Goal: Use online tool/utility: Utilize a website feature to perform a specific function

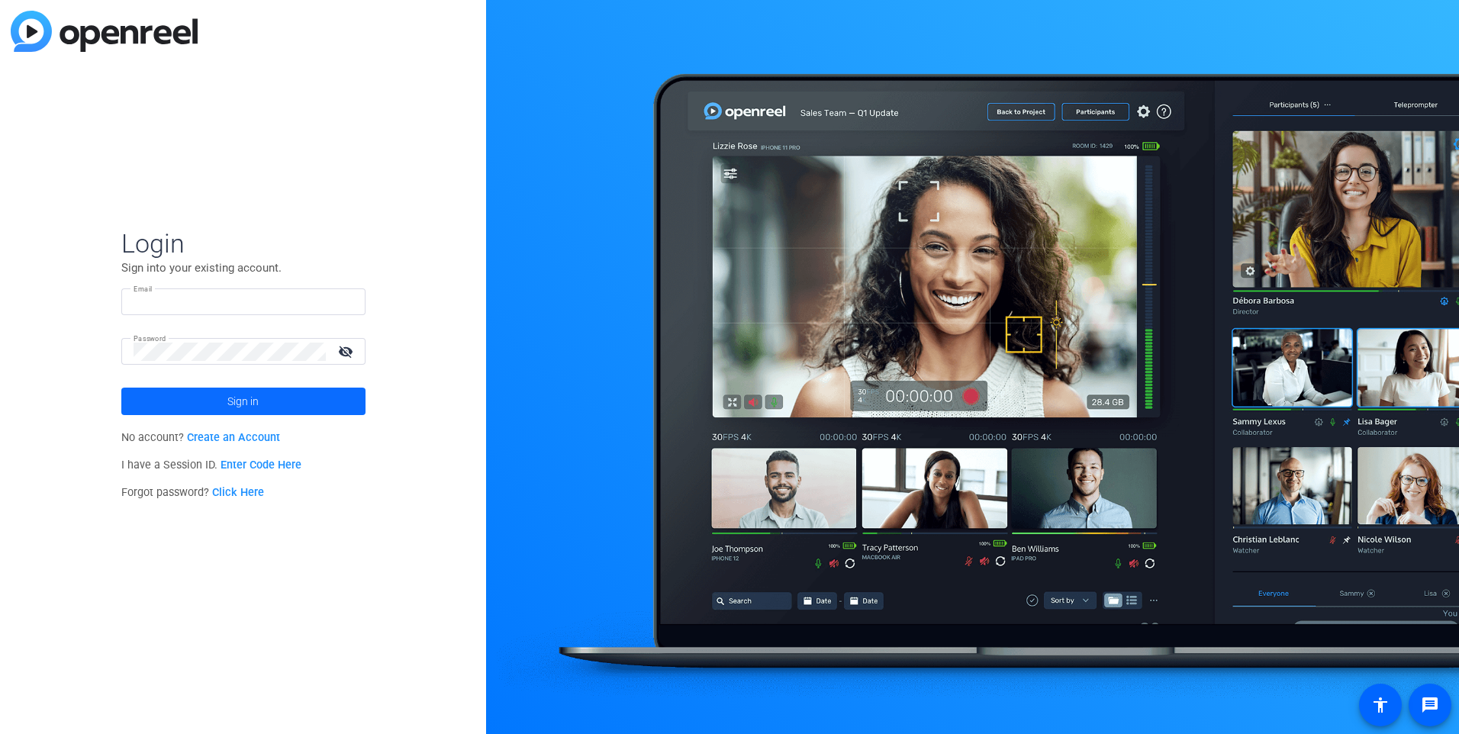
type input "[PERSON_NAME][EMAIL_ADDRESS][PERSON_NAME][DOMAIN_NAME]"
click at [286, 411] on span at bounding box center [243, 401] width 244 height 37
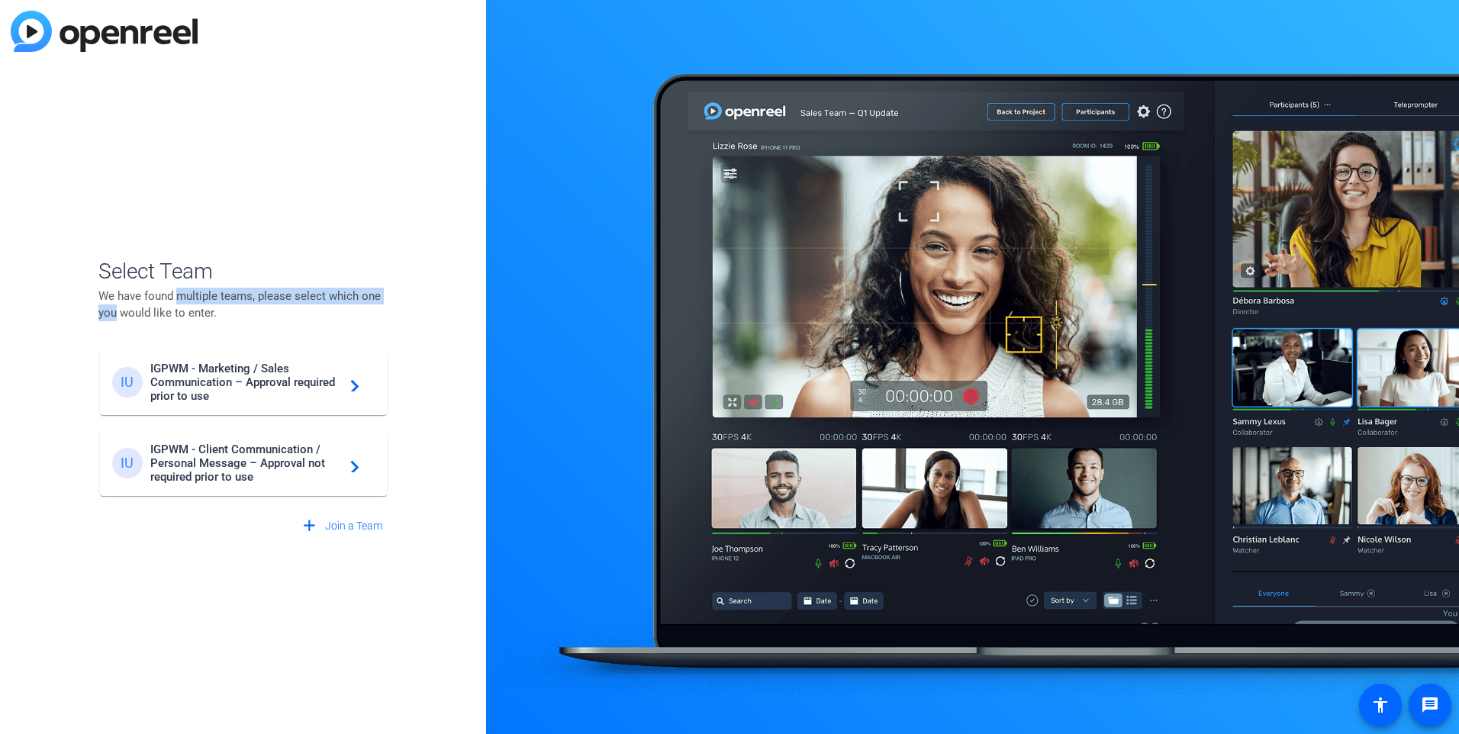
drag, startPoint x: 117, startPoint y: 306, endPoint x: 185, endPoint y: 299, distance: 68.2
click at [185, 299] on p "We have found multiple teams, please select which one you would like to enter." at bounding box center [243, 305] width 290 height 34
drag, startPoint x: 185, startPoint y: 299, endPoint x: 306, endPoint y: 317, distance: 122.6
click at [306, 317] on p "We have found multiple teams, please select which one you would like to enter." at bounding box center [243, 305] width 290 height 34
click at [354, 459] on mat-icon "navigate_next" at bounding box center [350, 463] width 18 height 18
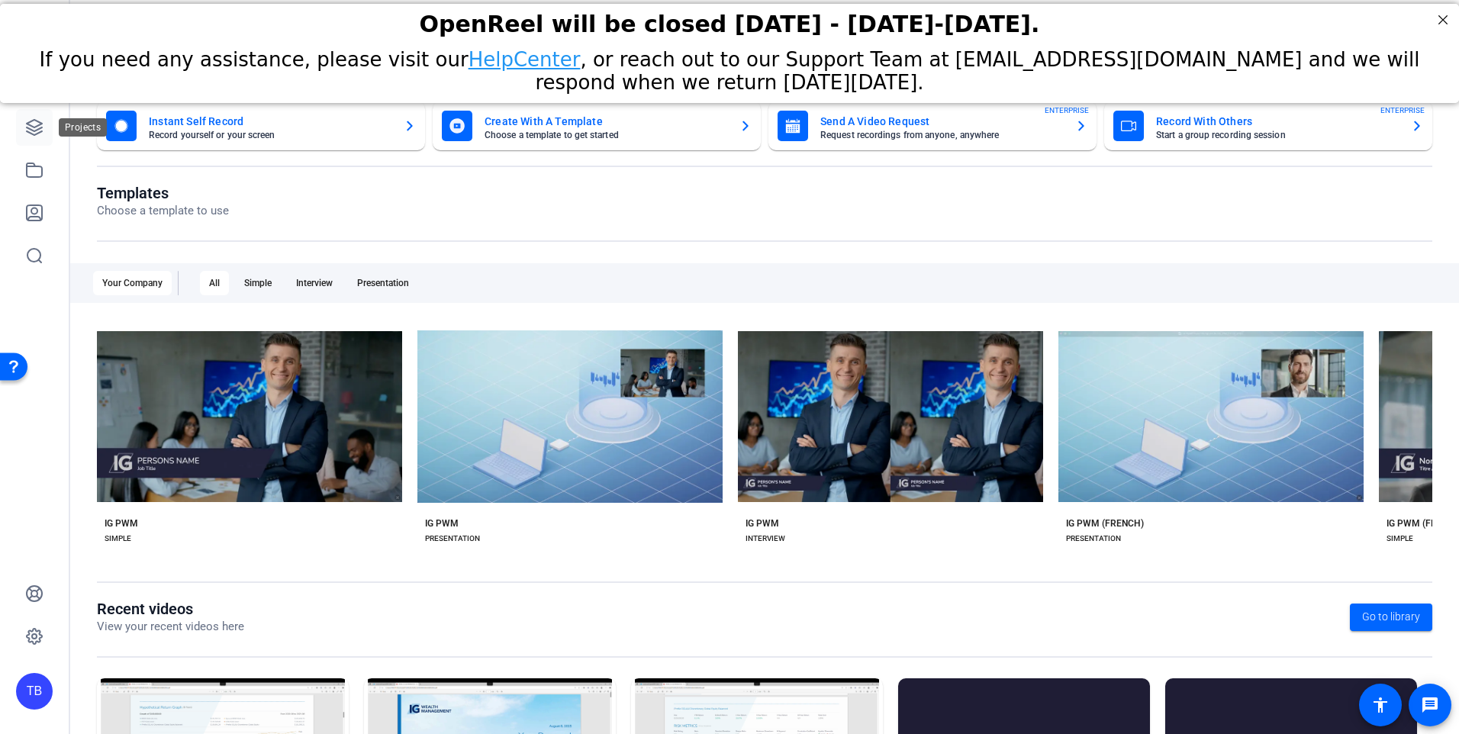
click at [37, 132] on icon at bounding box center [34, 127] width 18 height 18
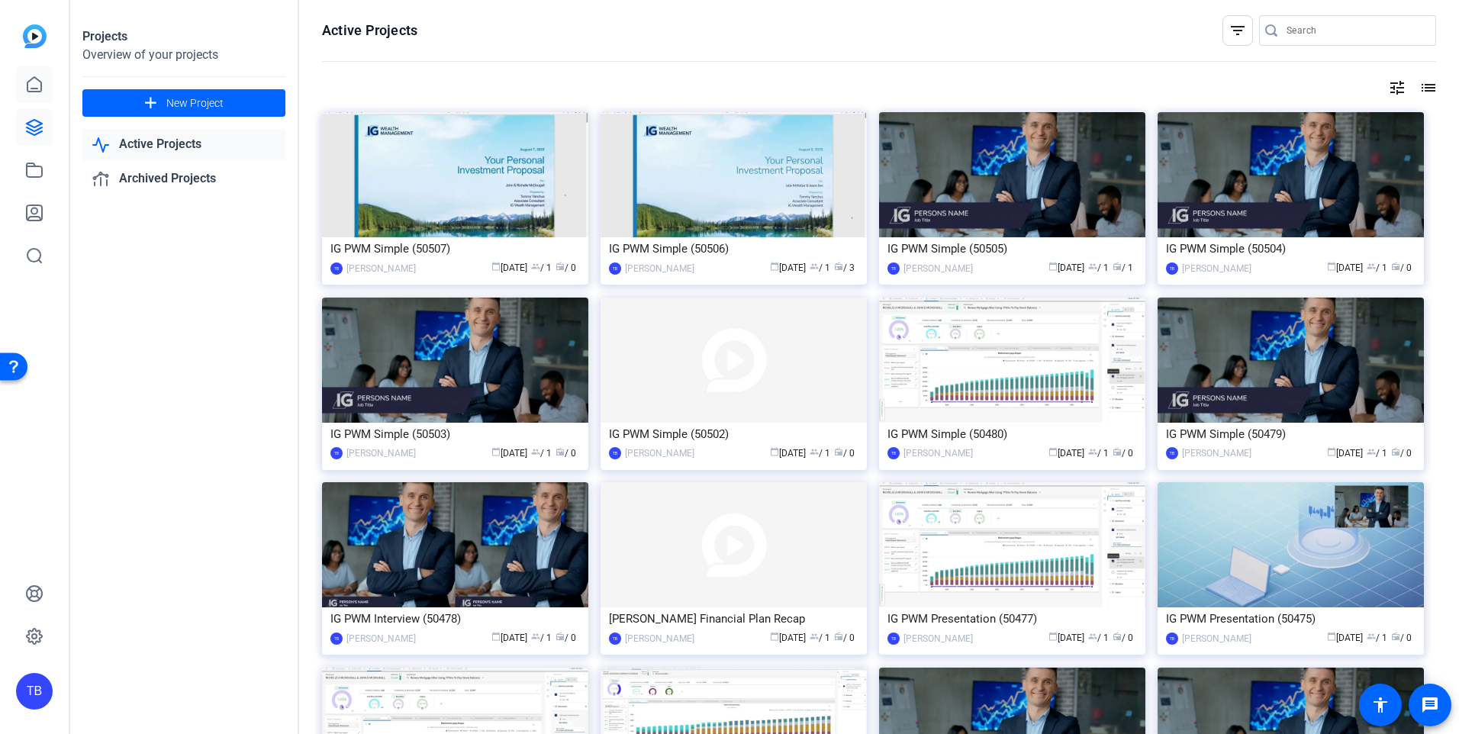
click at [32, 91] on icon at bounding box center [34, 84] width 14 height 14
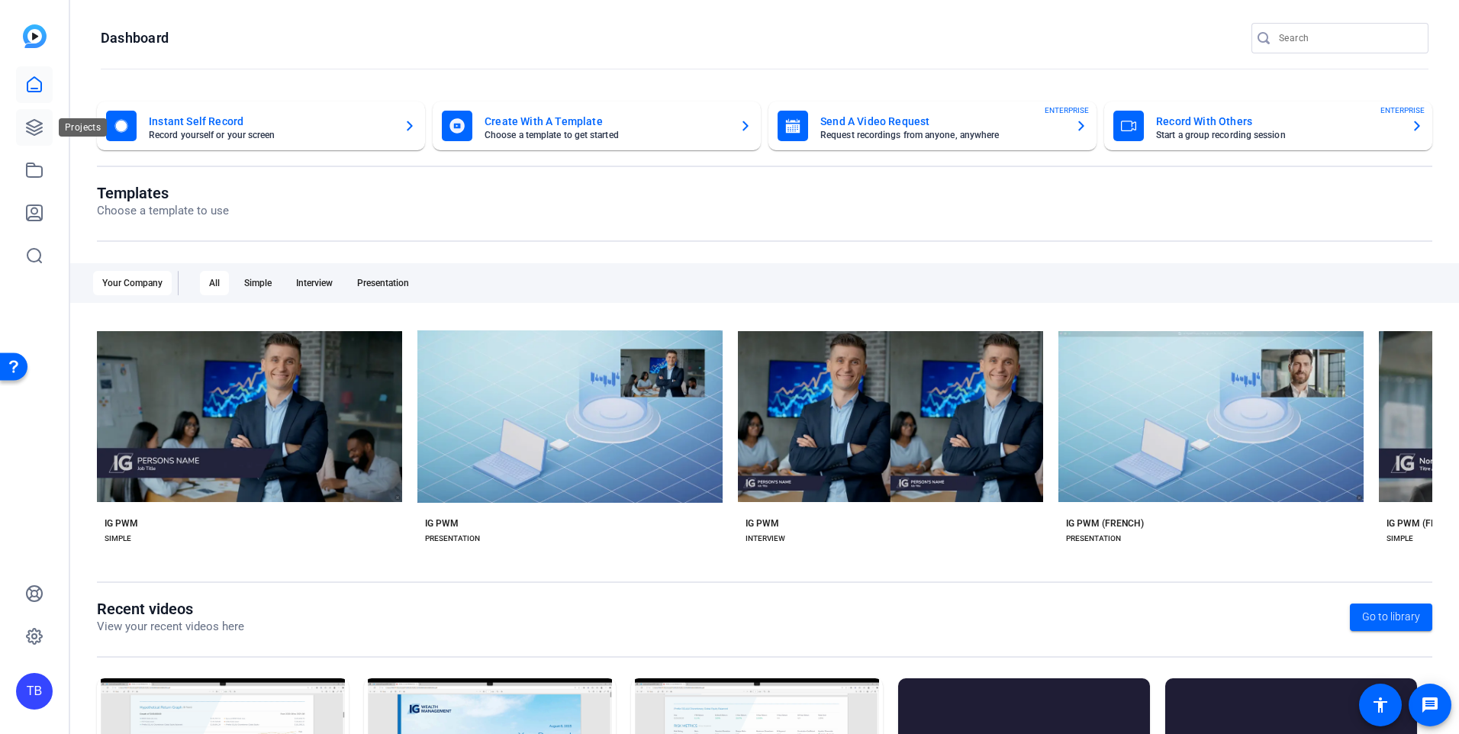
click at [27, 130] on icon at bounding box center [34, 127] width 18 height 18
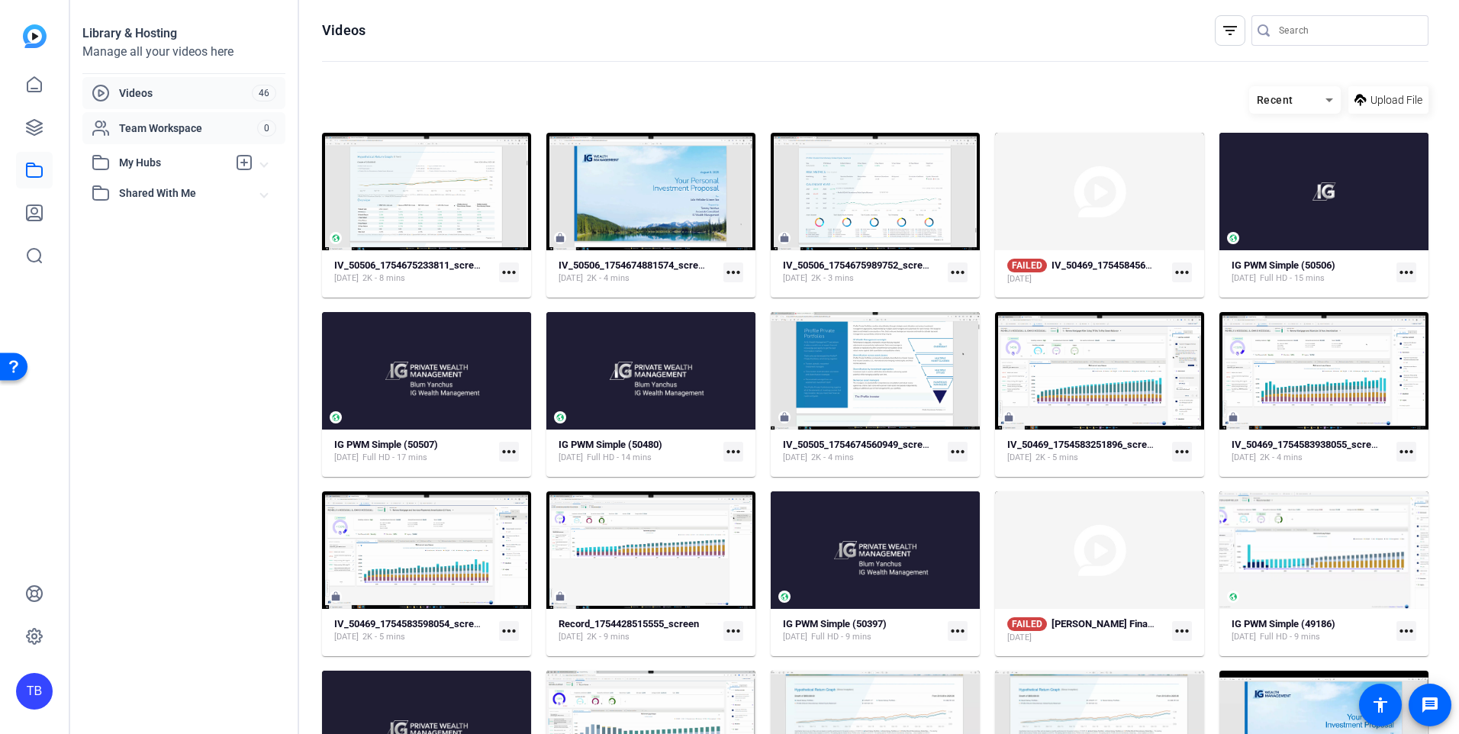
click at [158, 114] on div "Team Workspace 0" at bounding box center [183, 128] width 203 height 32
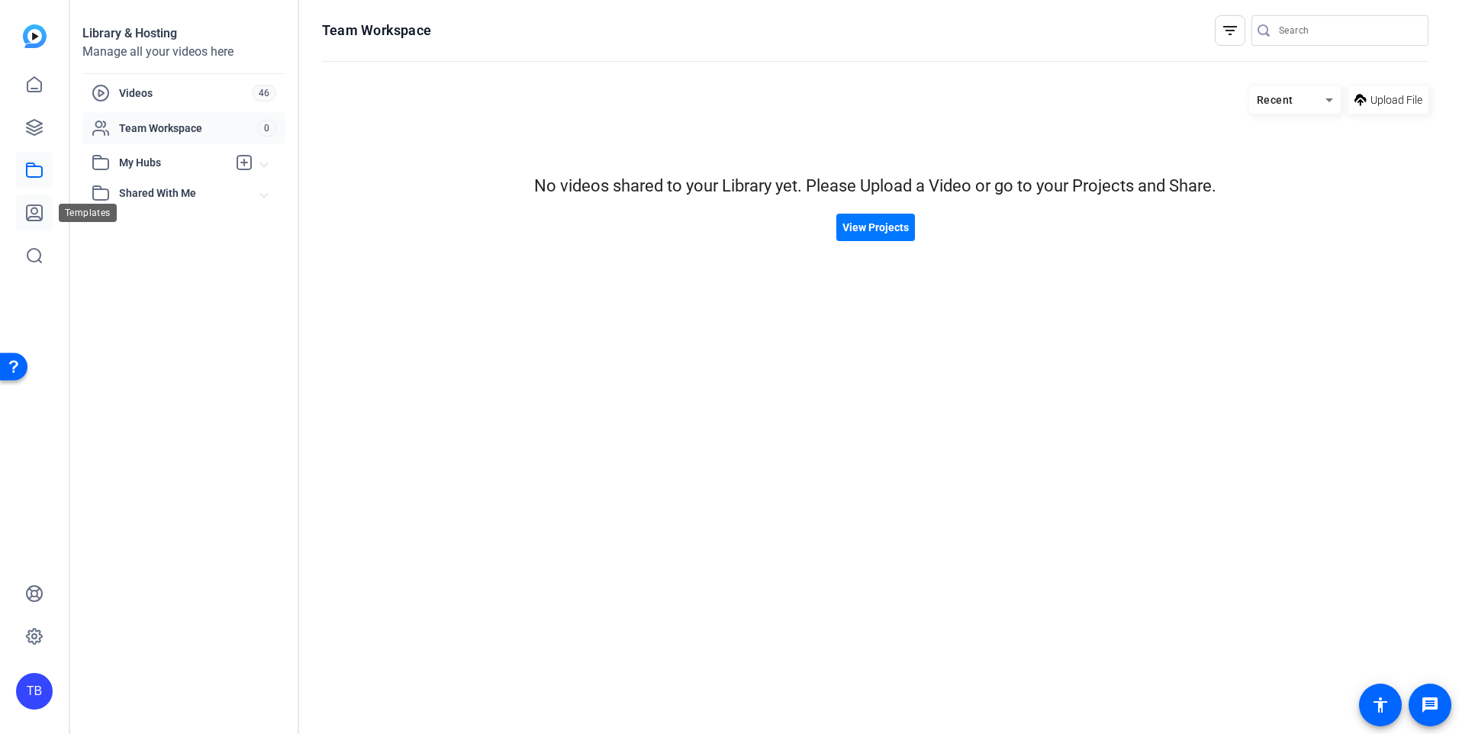
click at [21, 208] on link at bounding box center [34, 213] width 37 height 37
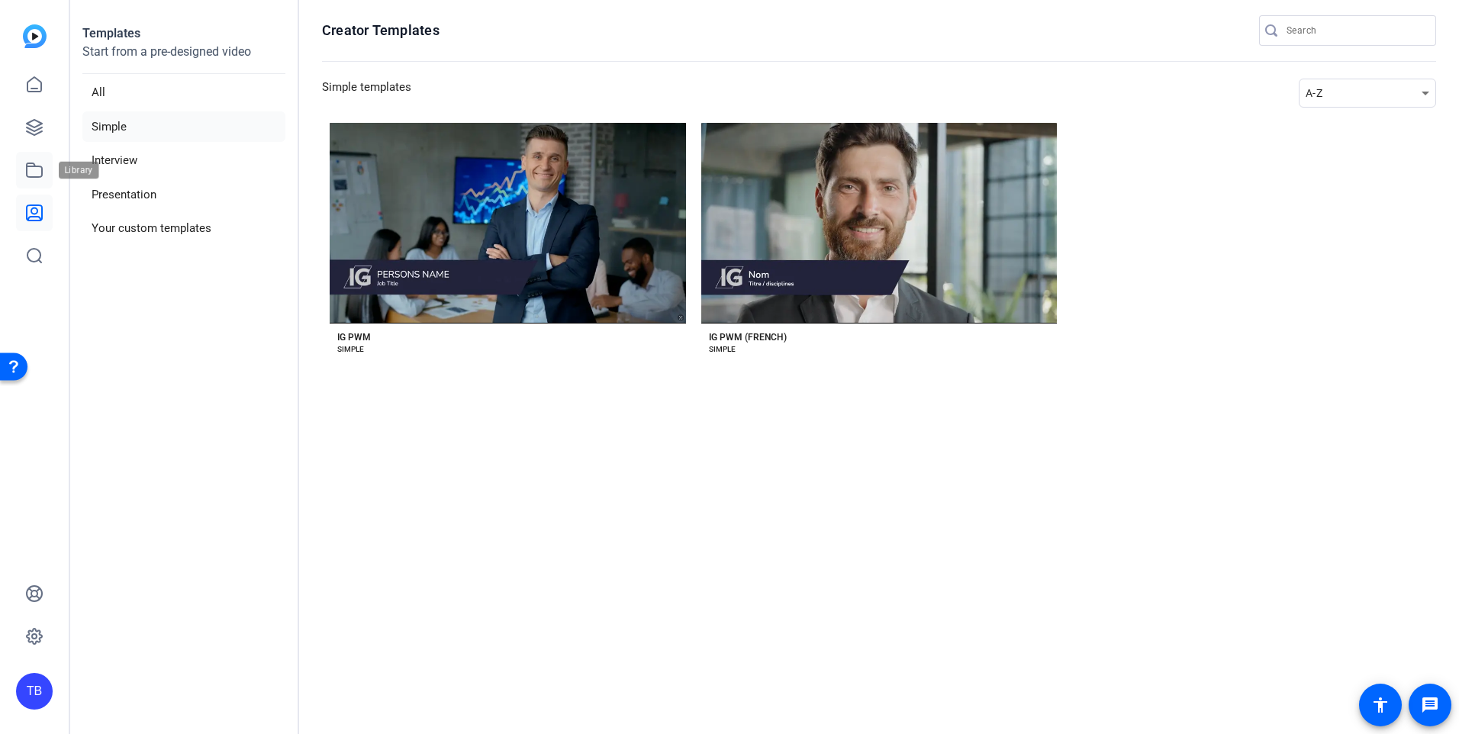
click at [24, 161] on link at bounding box center [34, 170] width 37 height 37
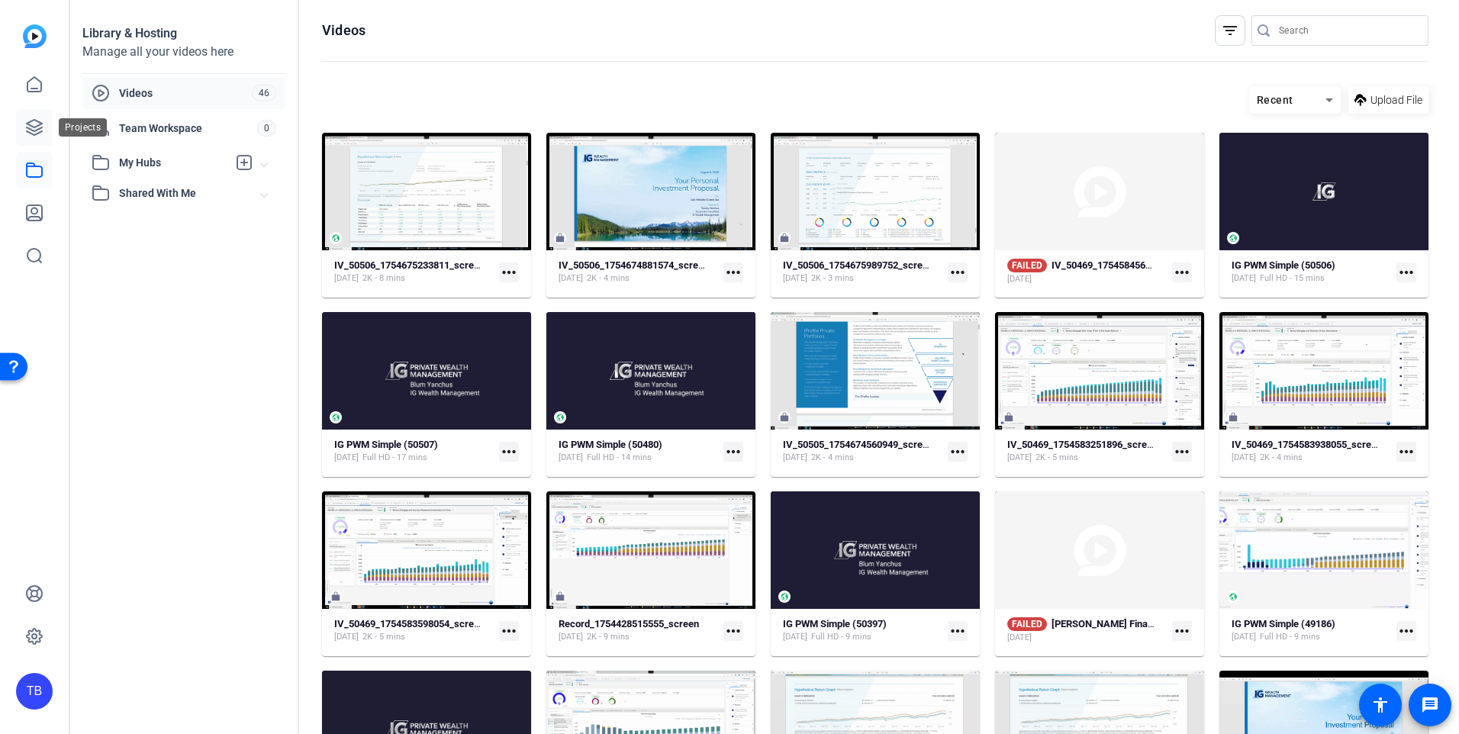
click at [41, 127] on icon at bounding box center [34, 127] width 15 height 15
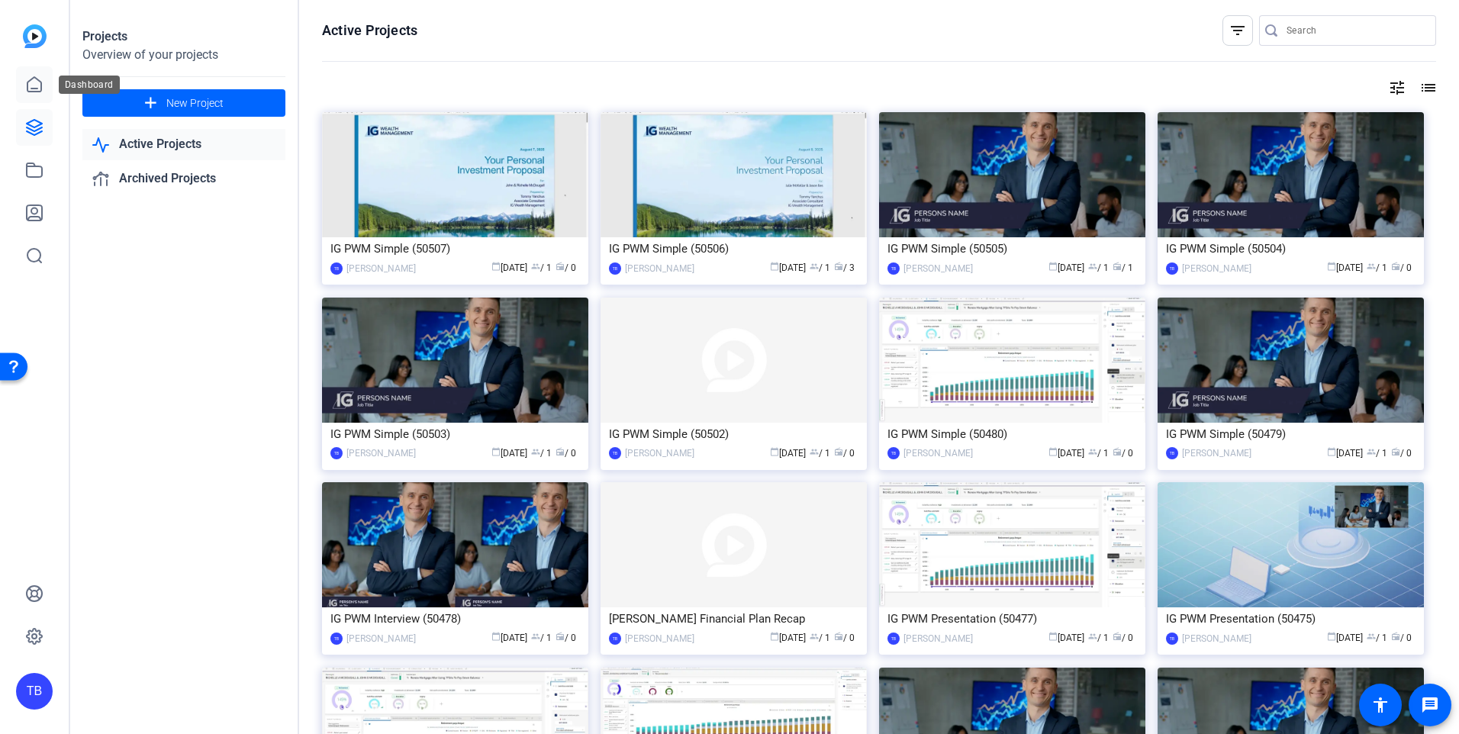
click at [21, 78] on link at bounding box center [34, 84] width 37 height 37
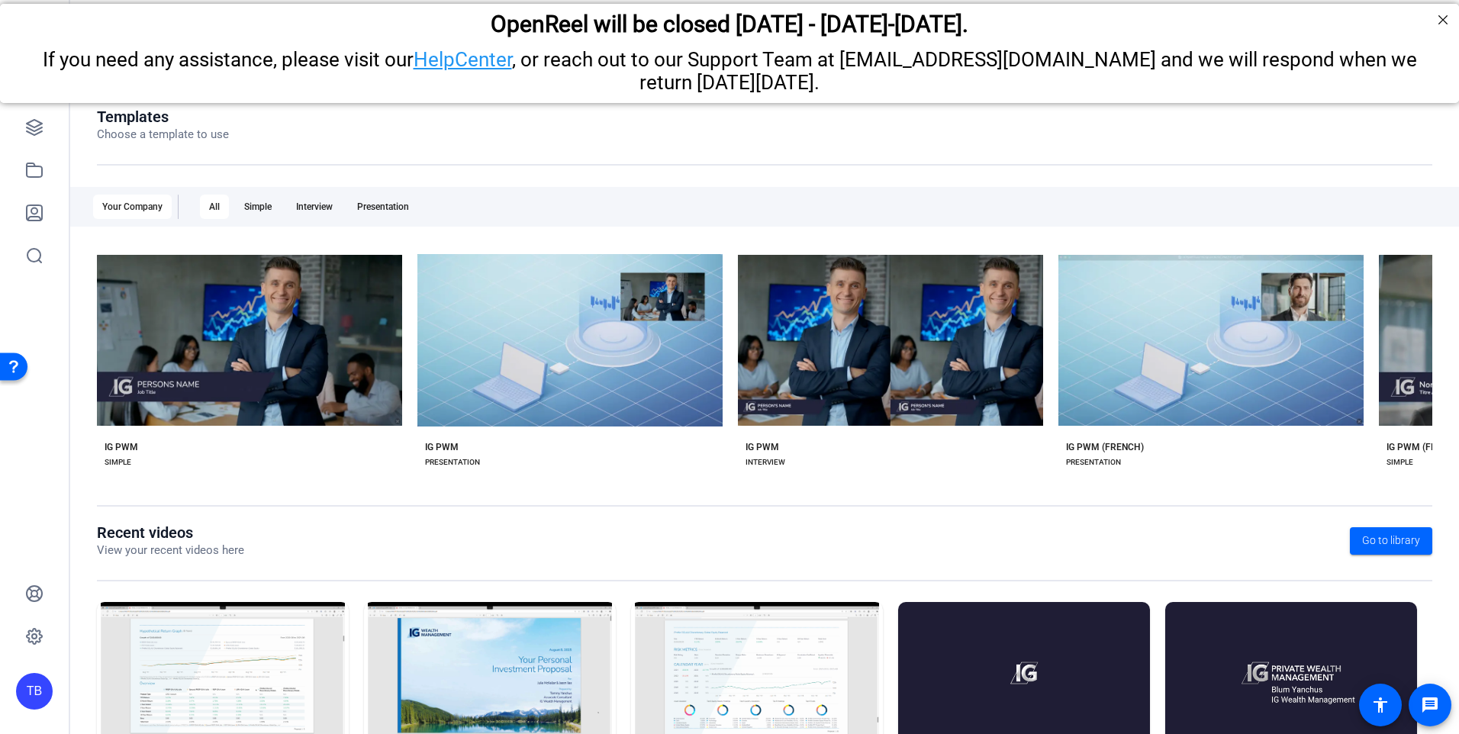
scroll to position [167, 0]
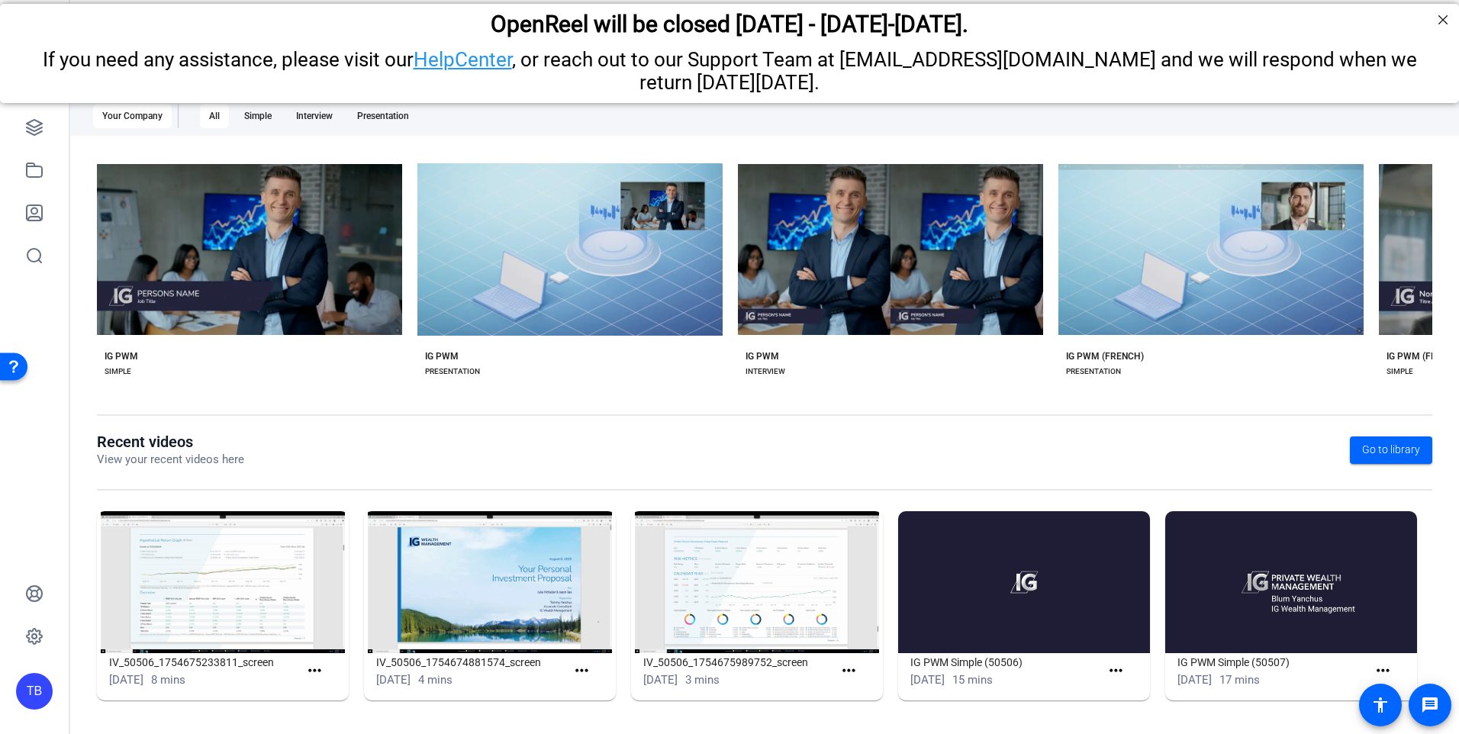
drag, startPoint x: 412, startPoint y: 378, endPoint x: 777, endPoint y: 374, distance: 364.7
click at [774, 374] on div "check_circle Start with IG PWM play_arrow Preview IG PWM IG PWM SIMPLE check_ci…" at bounding box center [764, 274] width 1335 height 237
drag, startPoint x: 855, startPoint y: 384, endPoint x: 1228, endPoint y: 378, distance: 373.1
click at [1228, 378] on div "check_circle Start with IG PWM play_arrow Preview IG PWM IG PWM SIMPLE check_ci…" at bounding box center [764, 274] width 1335 height 237
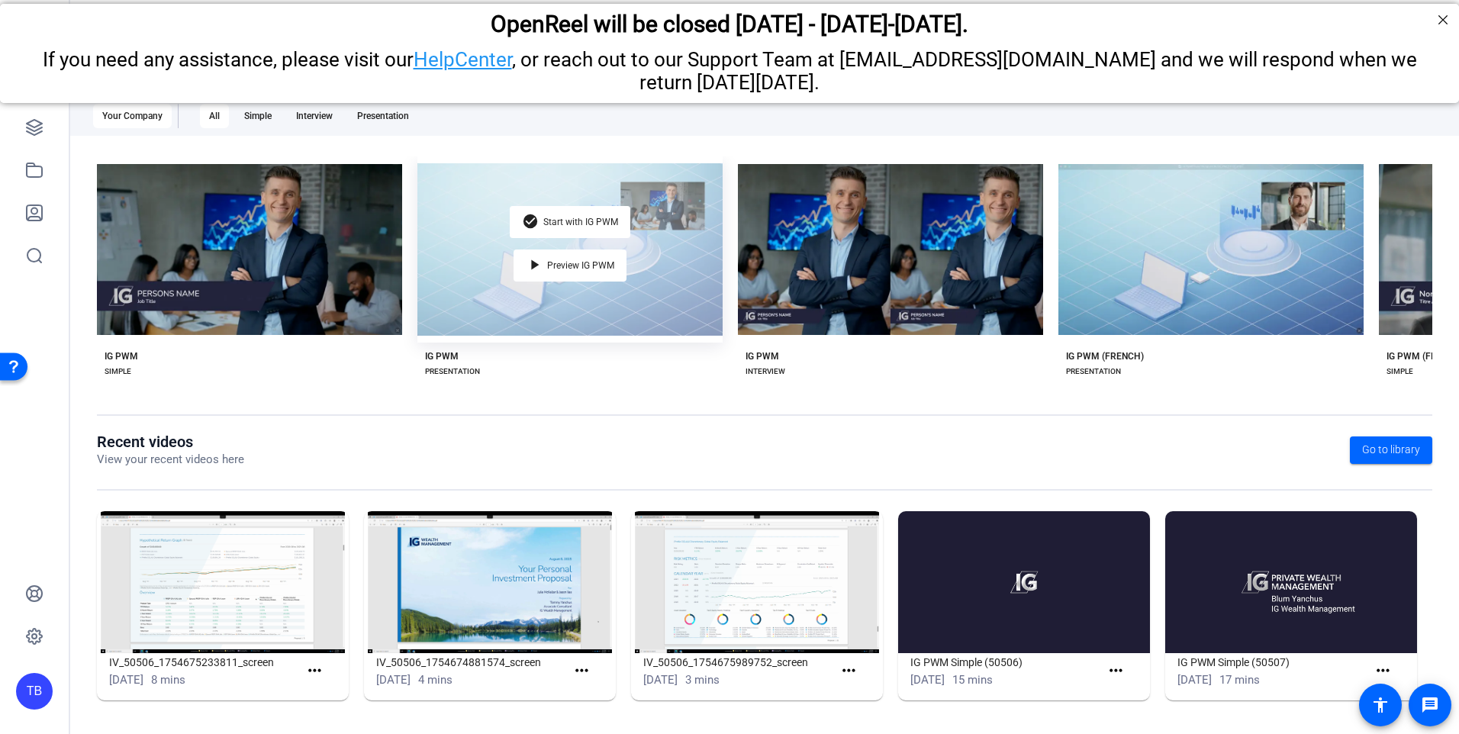
scroll to position [0, 0]
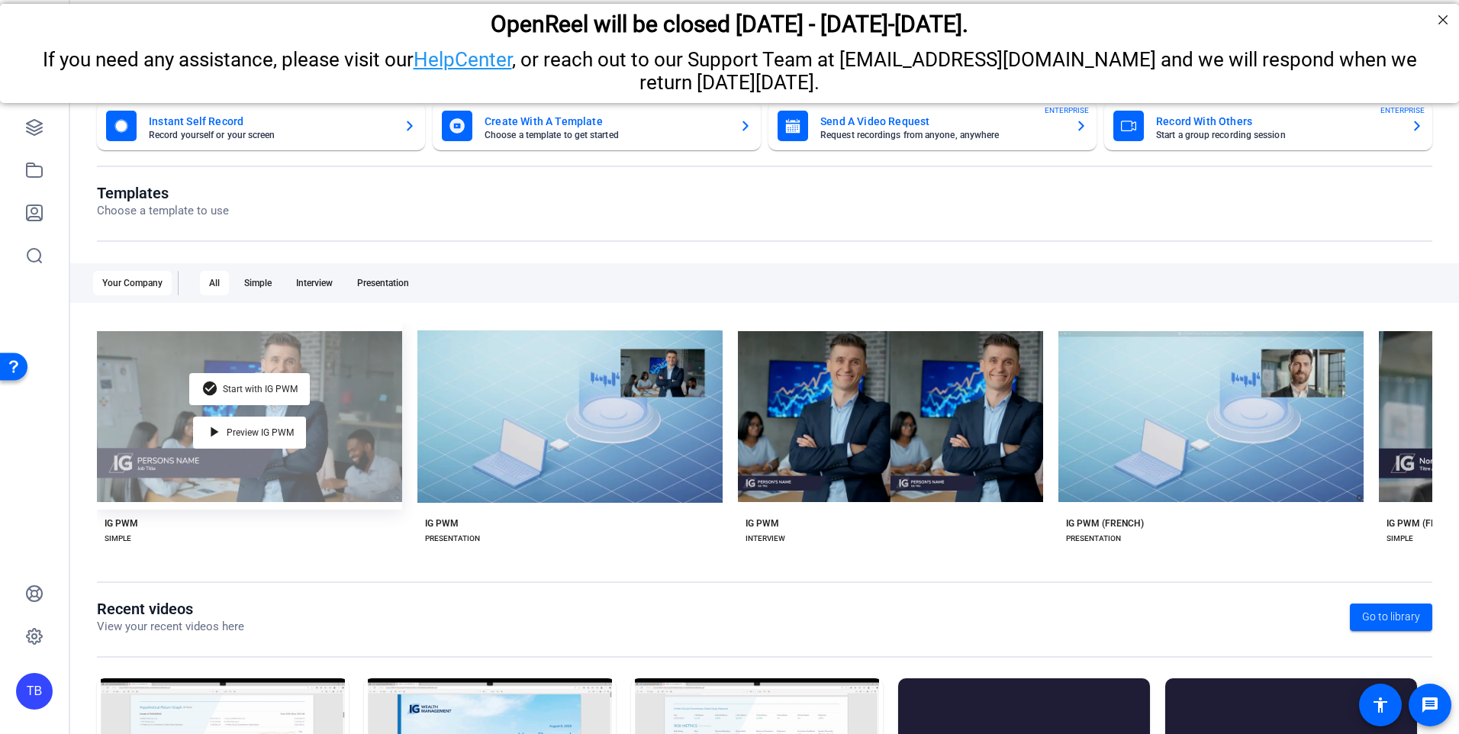
drag, startPoint x: 322, startPoint y: 407, endPoint x: 322, endPoint y: 423, distance: 15.3
click at [322, 423] on div "check_circle Start with IG PWM play_arrow Preview IG PWM" at bounding box center [249, 416] width 305 height 186
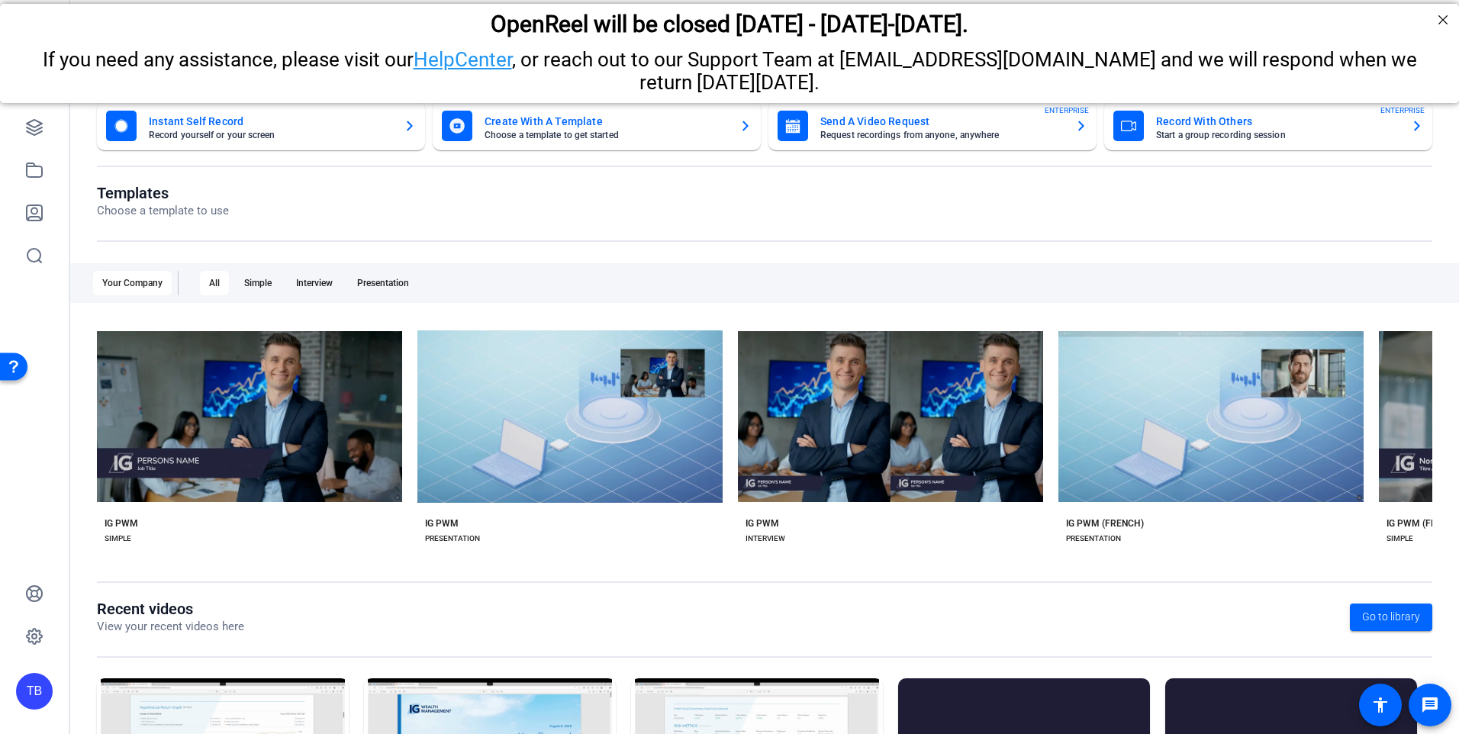
click at [28, 681] on div "TB" at bounding box center [34, 691] width 37 height 37
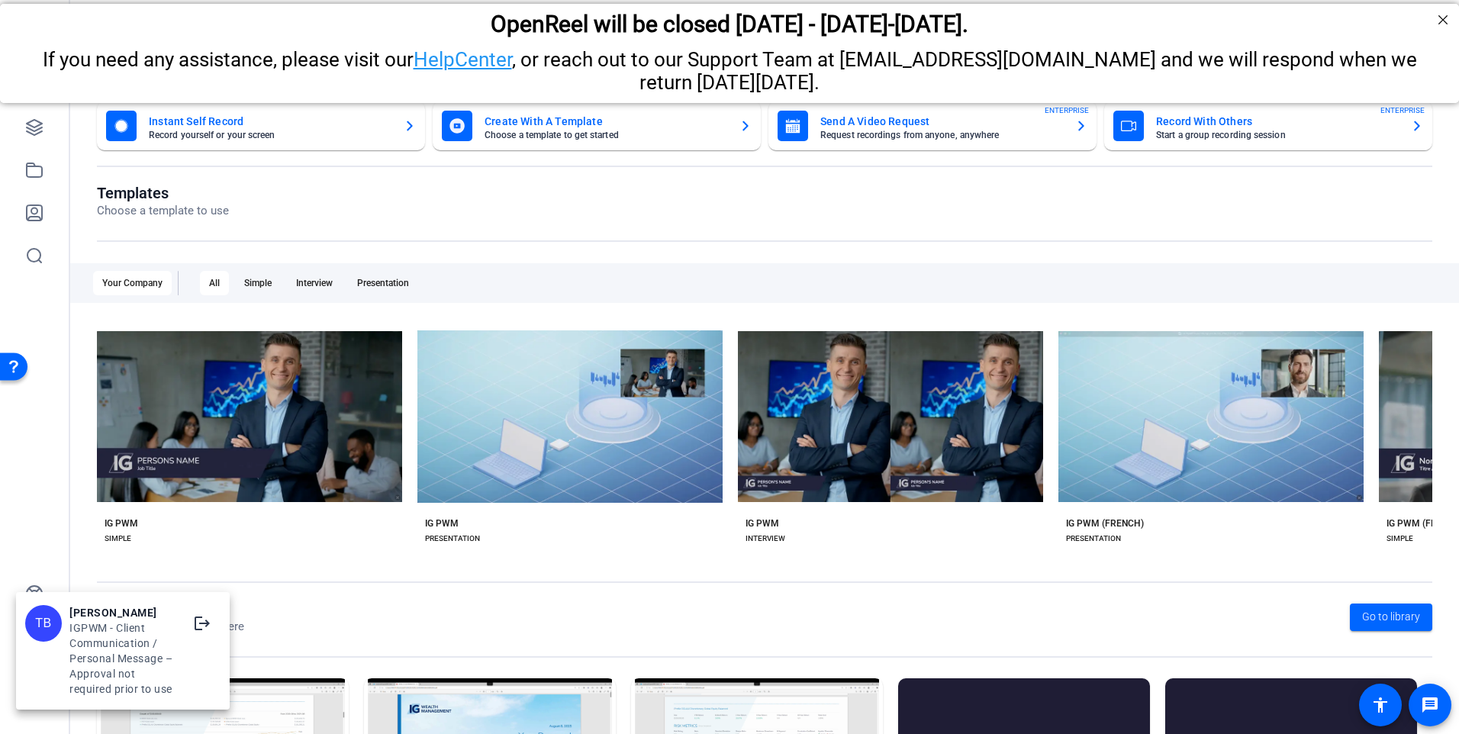
click at [27, 685] on div "TB Travis Blum IGPWM - Client Communication / Personal Message – Approval not r…" at bounding box center [123, 651] width 214 height 110
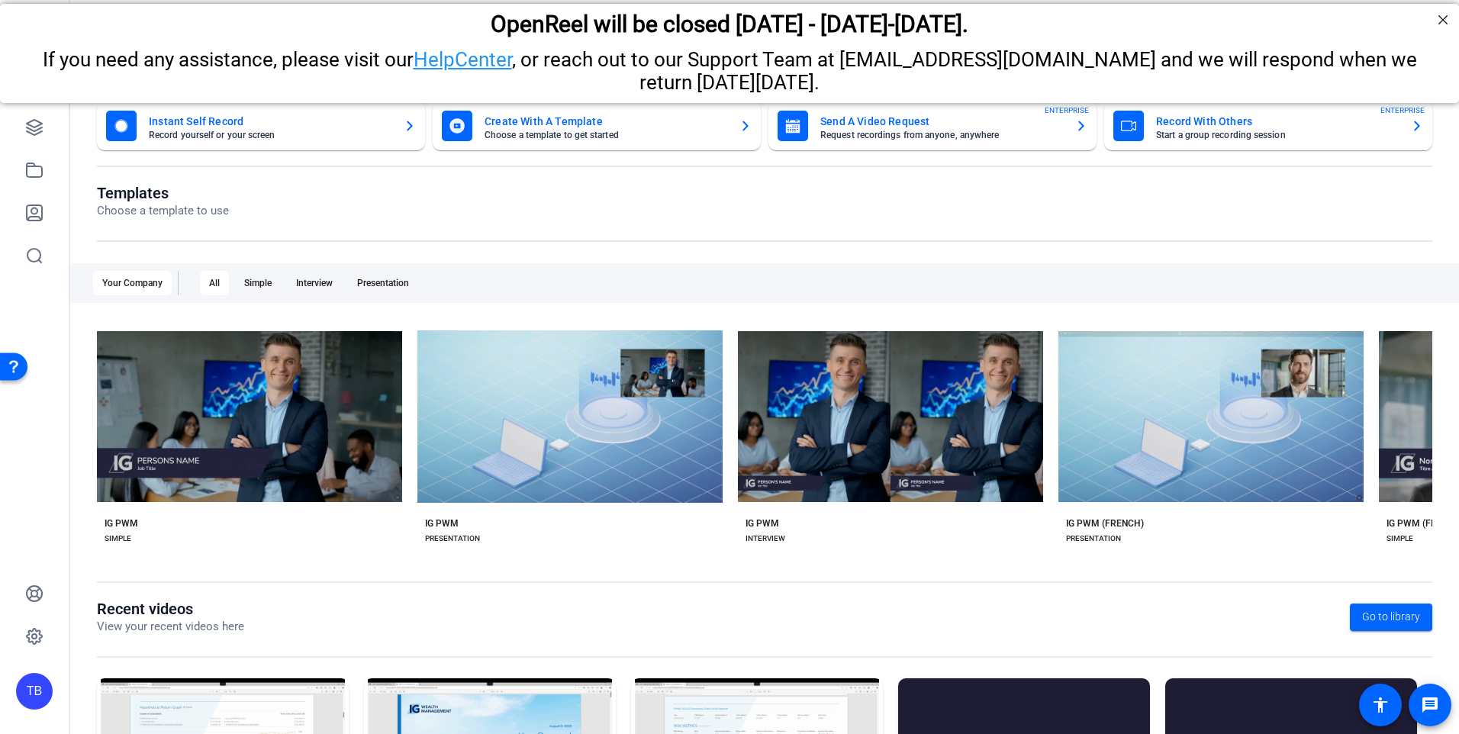
click at [30, 704] on div "TB" at bounding box center [34, 691] width 37 height 37
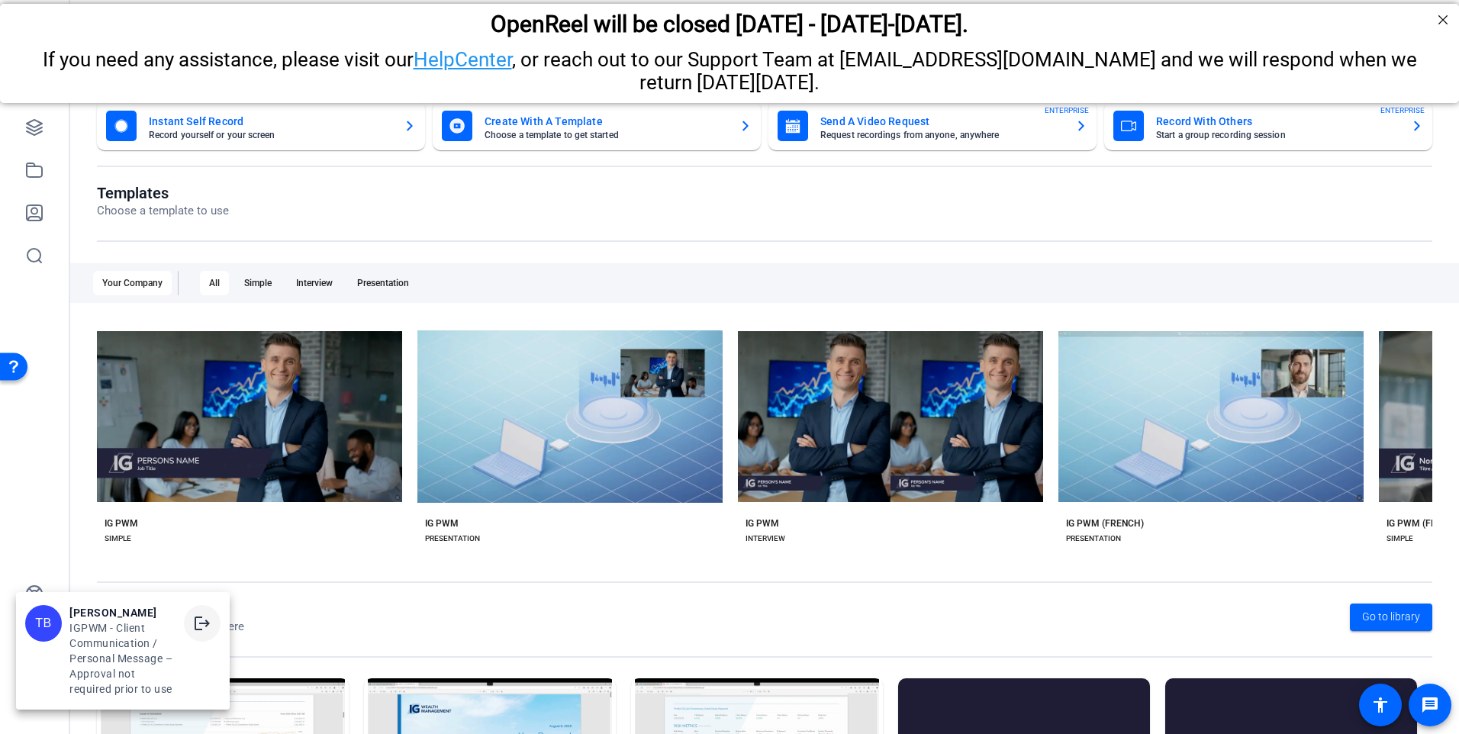
click at [201, 610] on span at bounding box center [202, 623] width 37 height 37
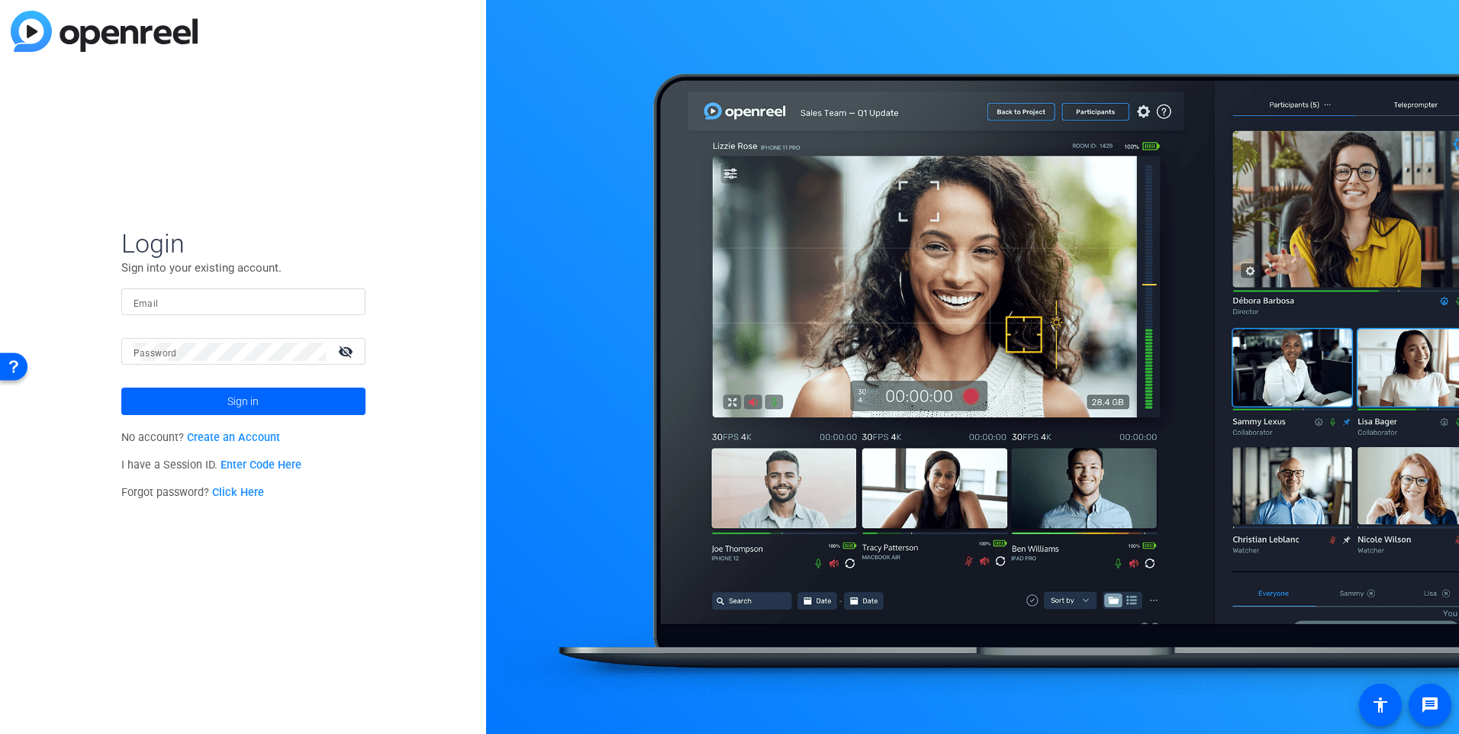
type input "[PERSON_NAME][EMAIL_ADDRESS][PERSON_NAME][DOMAIN_NAME]"
click at [241, 397] on span "Sign in" at bounding box center [242, 401] width 31 height 38
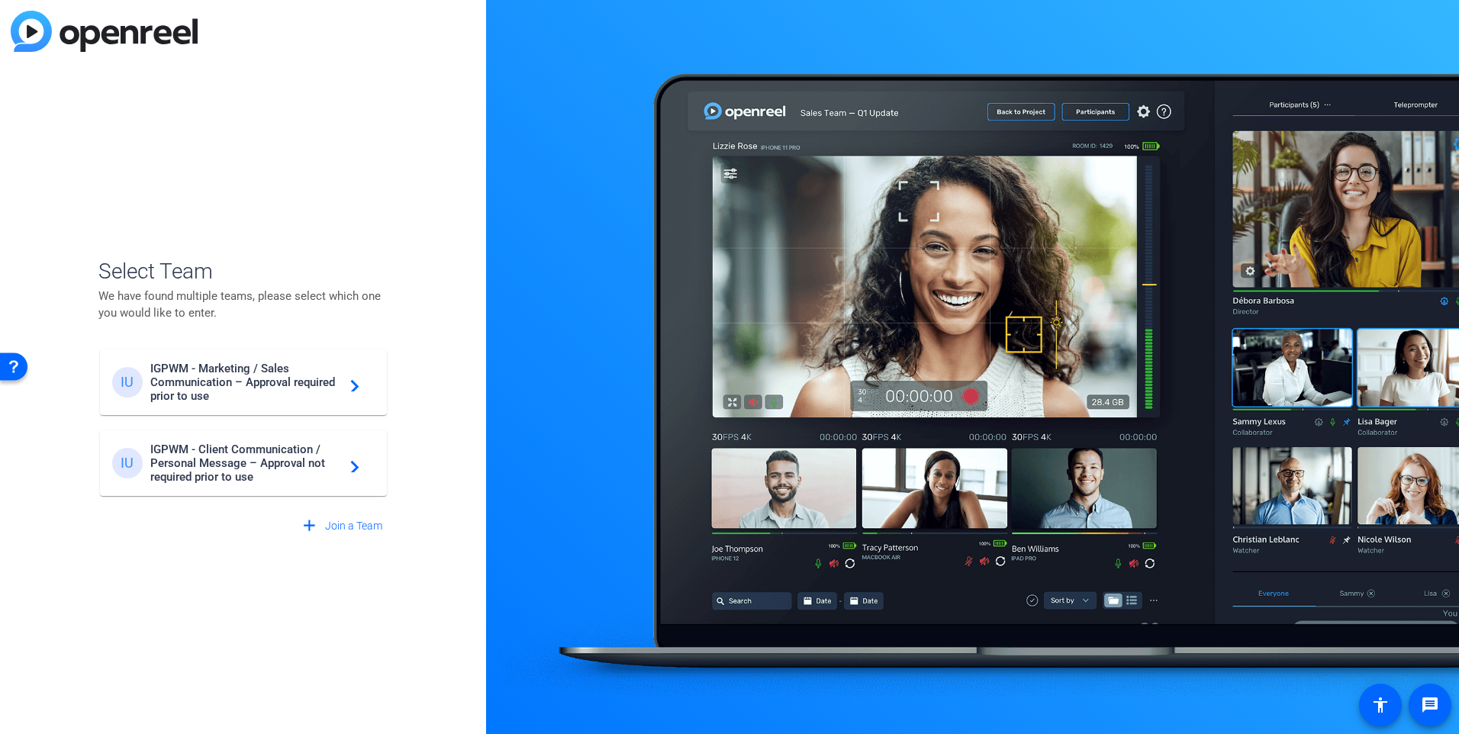
click at [358, 379] on mat-icon "navigate_next" at bounding box center [350, 382] width 18 height 18
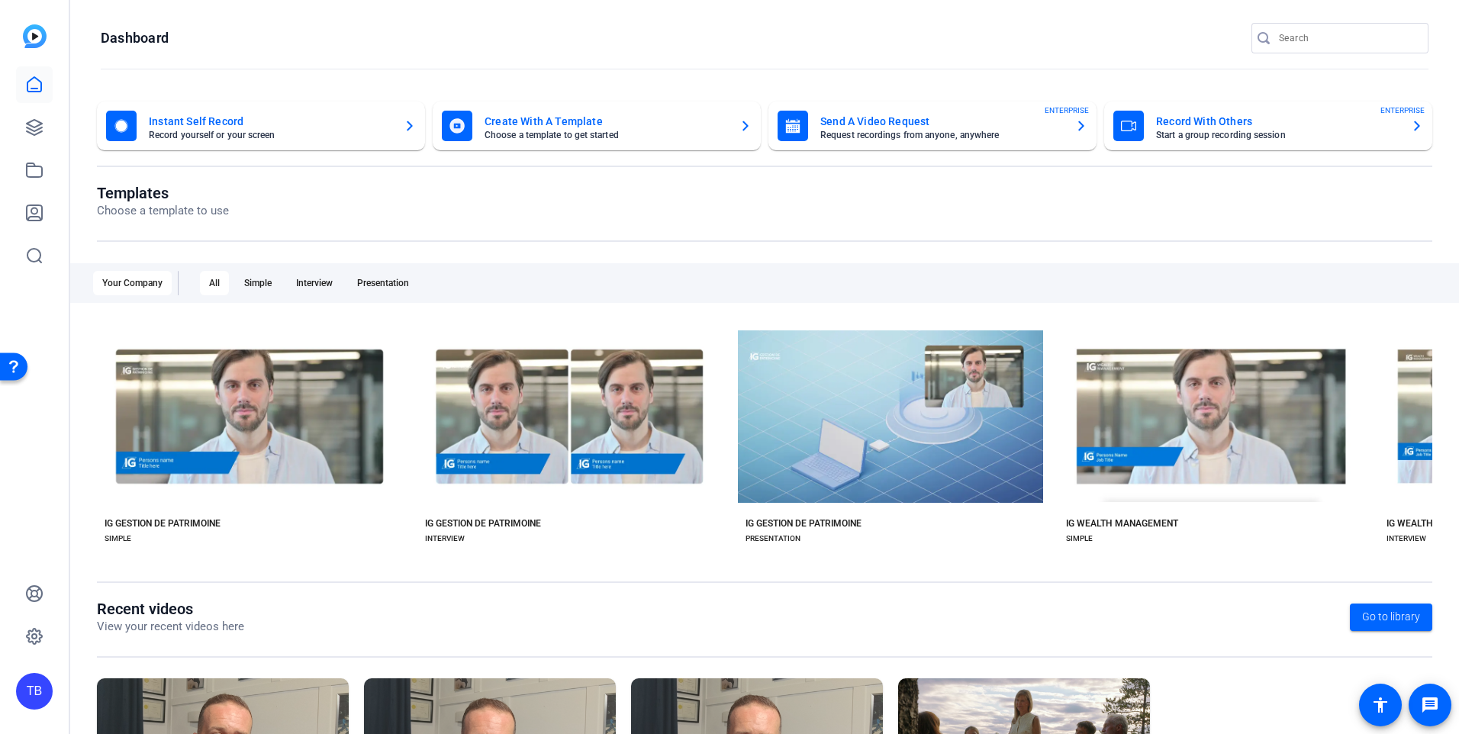
click at [143, 281] on div "Your Company" at bounding box center [132, 283] width 79 height 24
click at [248, 279] on div "Simple" at bounding box center [258, 283] width 46 height 24
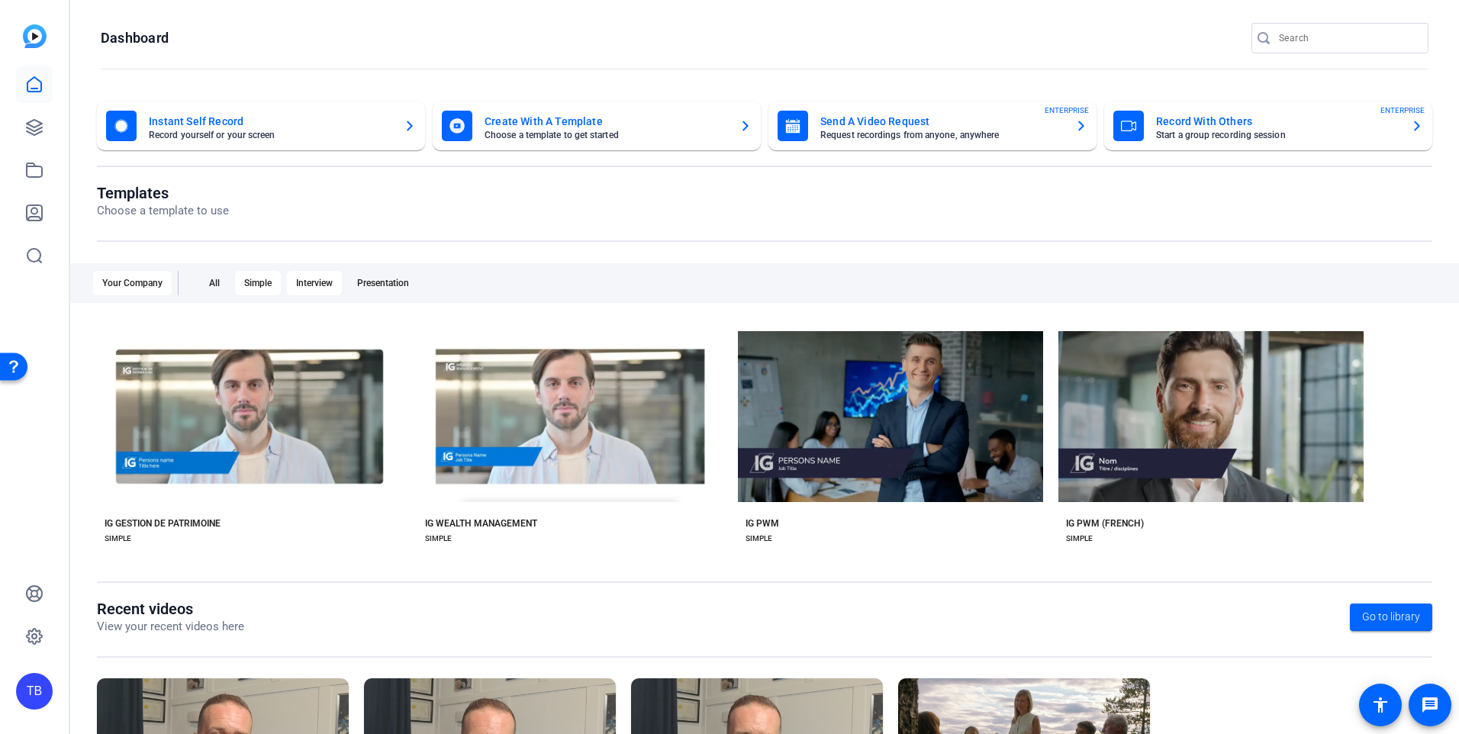
click at [301, 277] on div "Interview" at bounding box center [314, 283] width 55 height 24
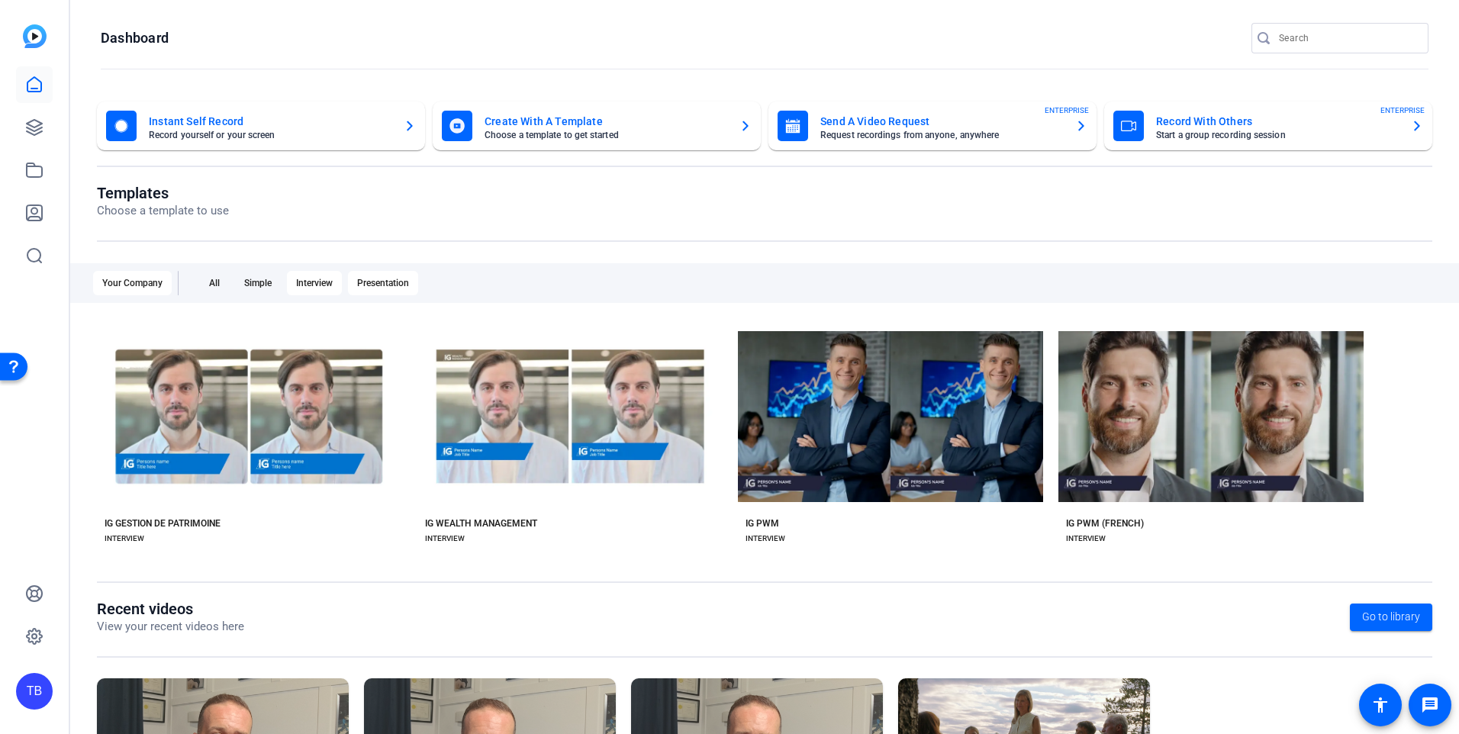
click at [393, 283] on div "Presentation" at bounding box center [383, 283] width 70 height 24
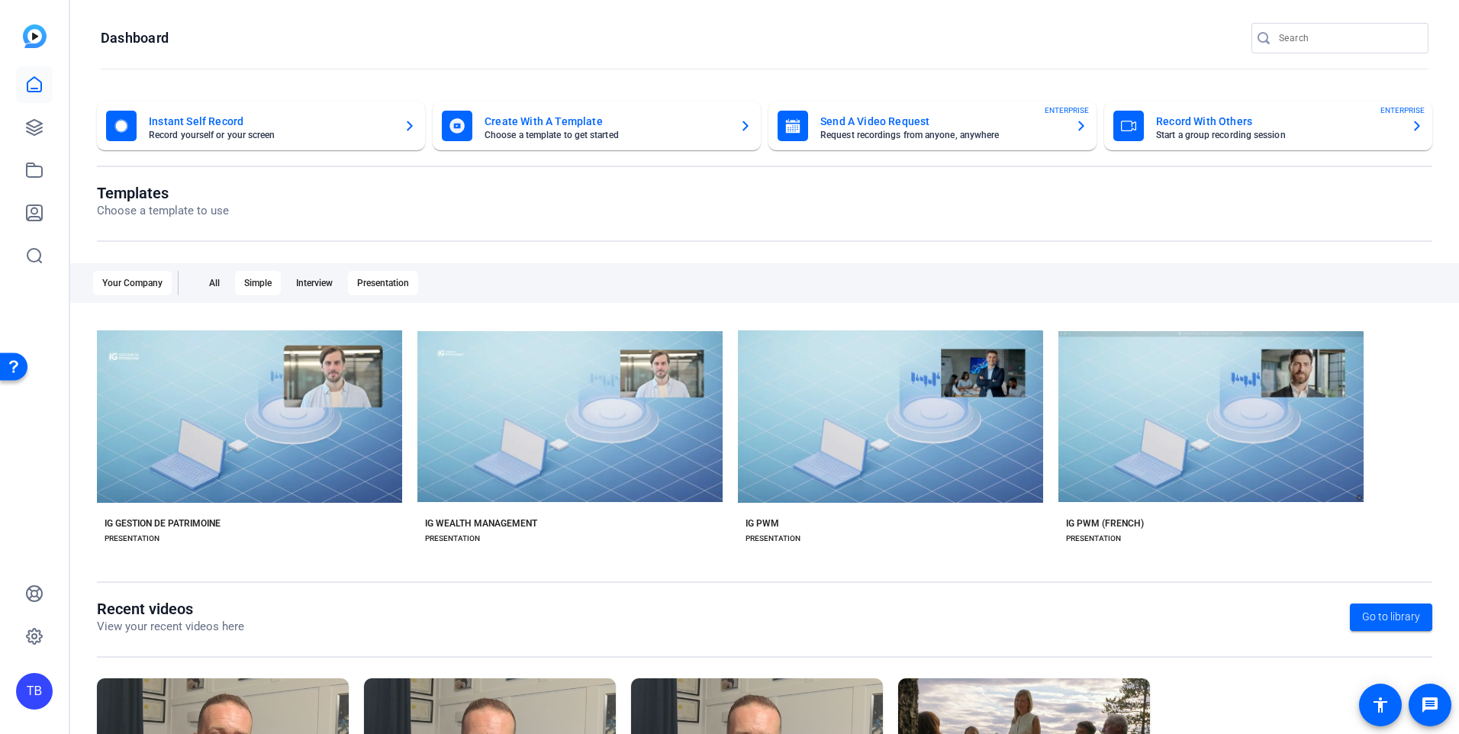
click at [281, 286] on div "Simple" at bounding box center [258, 283] width 46 height 24
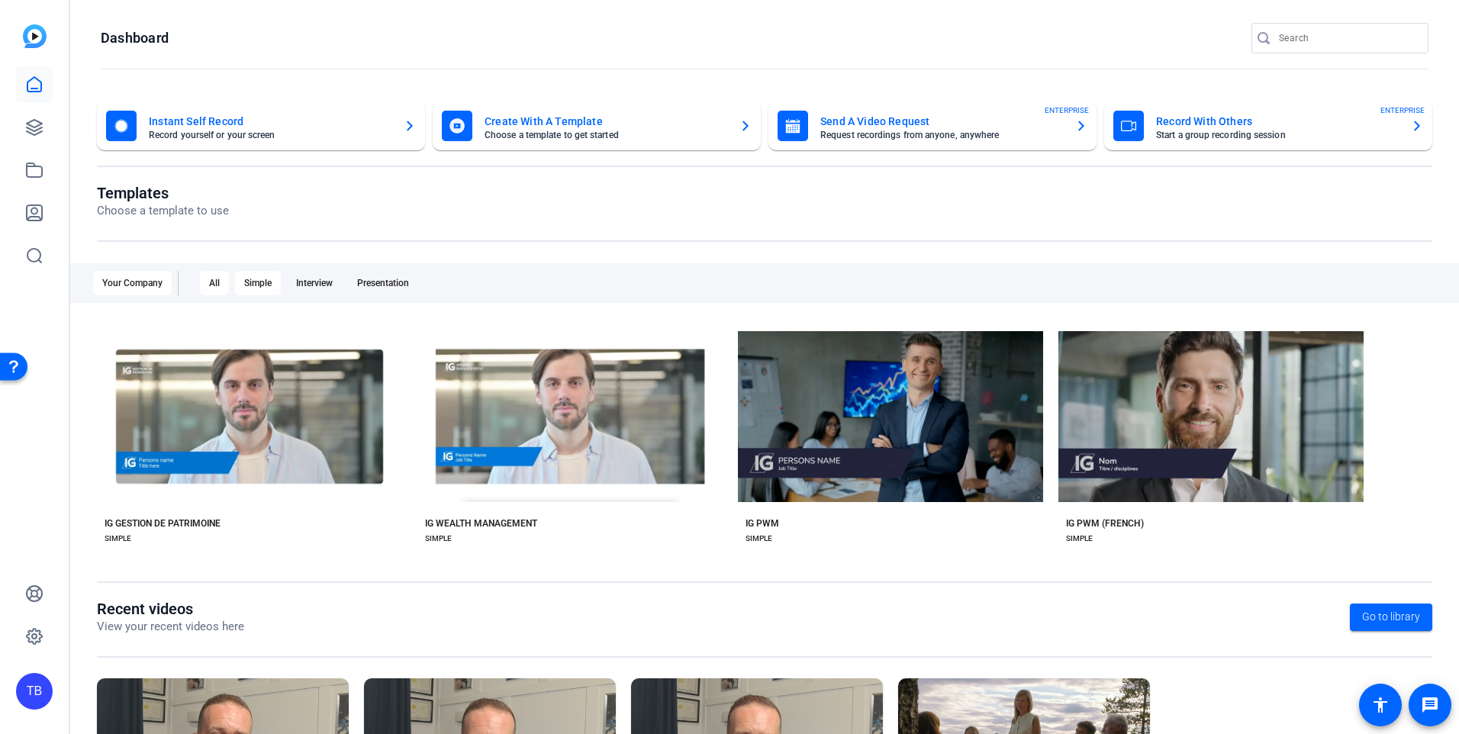
click at [218, 282] on div "All" at bounding box center [214, 283] width 29 height 24
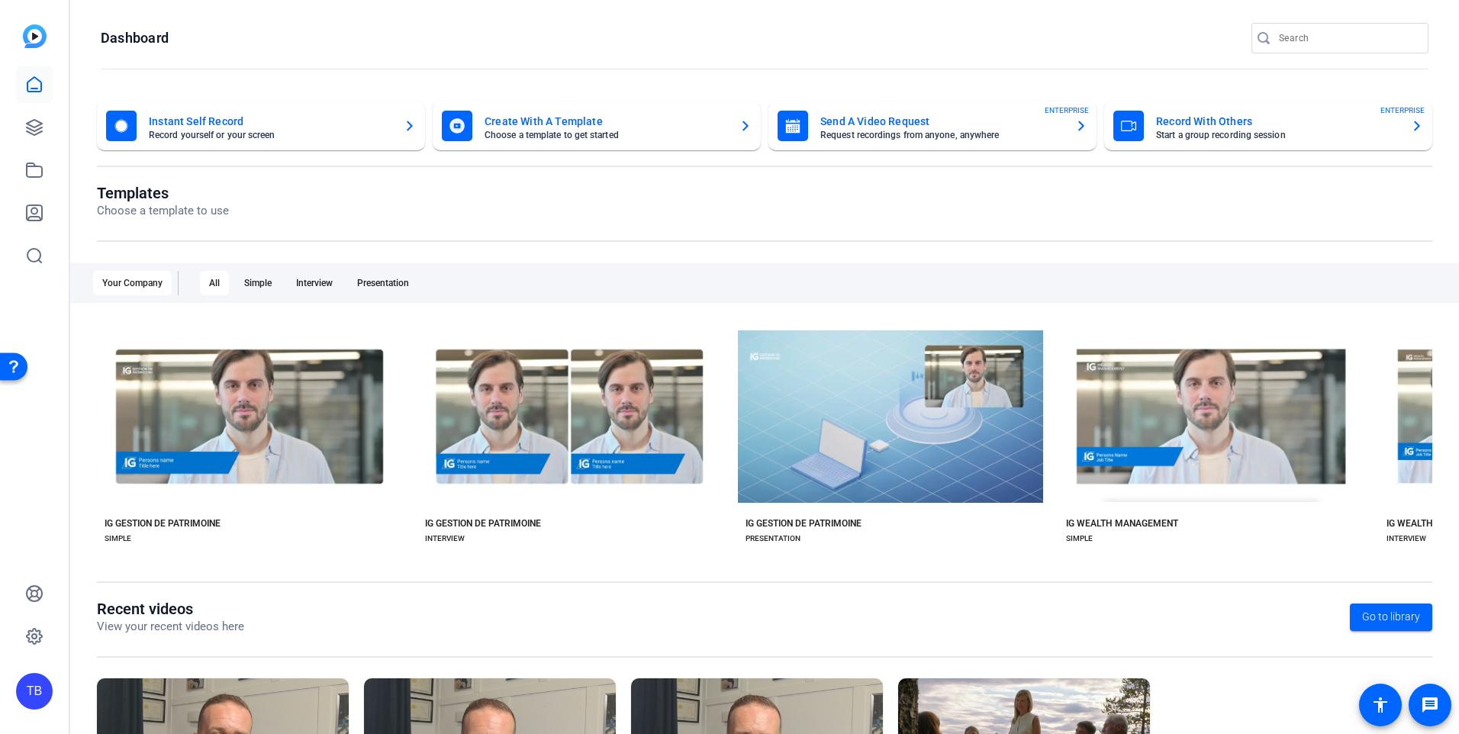
scroll to position [167, 0]
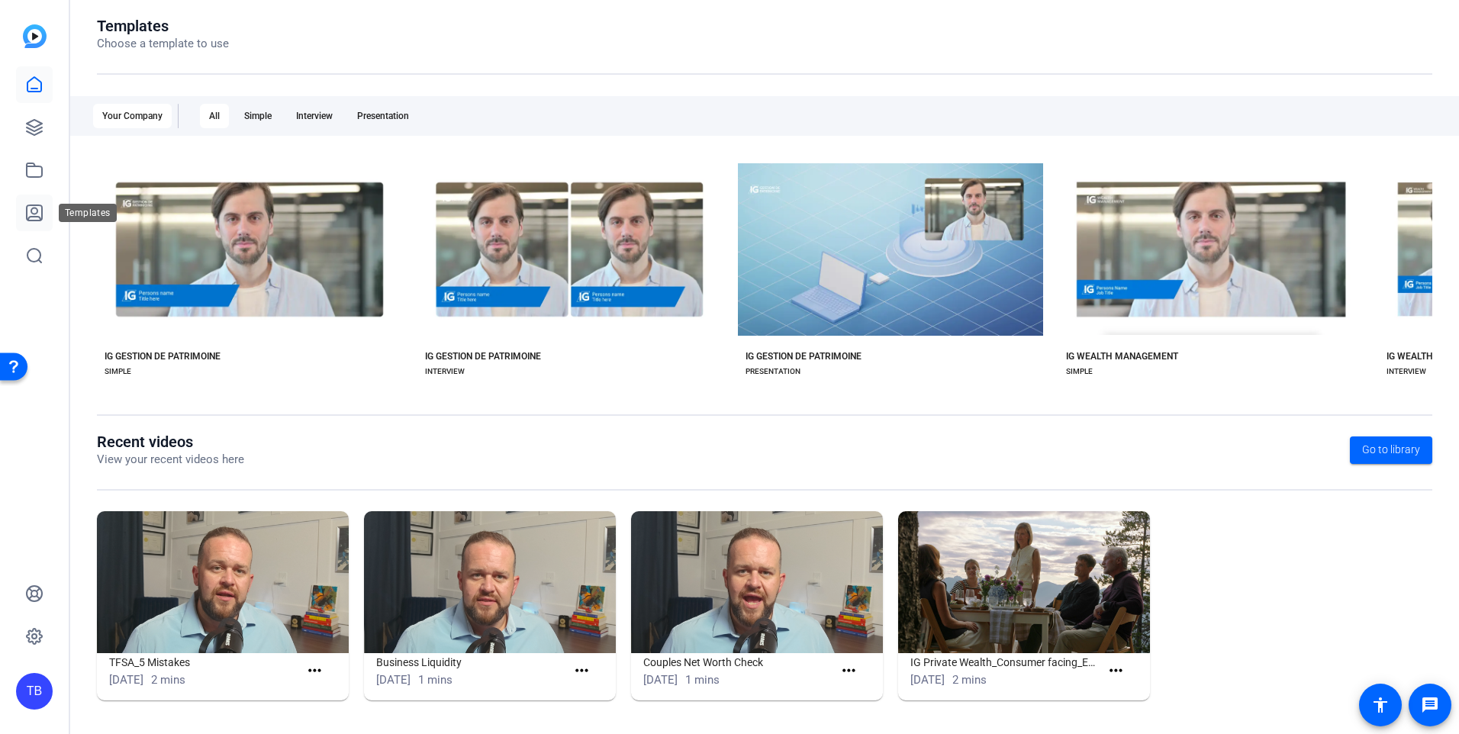
click at [47, 215] on link at bounding box center [34, 213] width 37 height 37
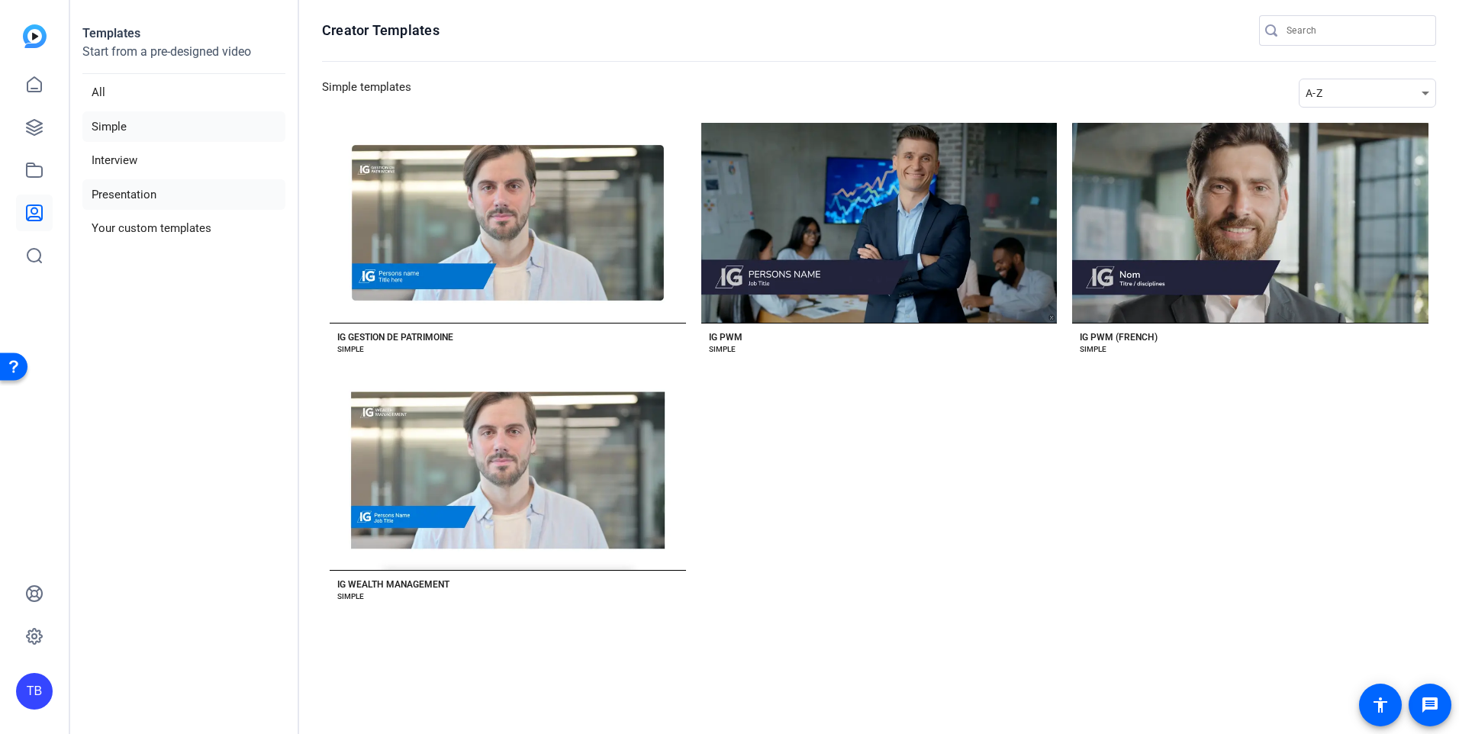
click at [112, 191] on li "Presentation" at bounding box center [183, 194] width 203 height 31
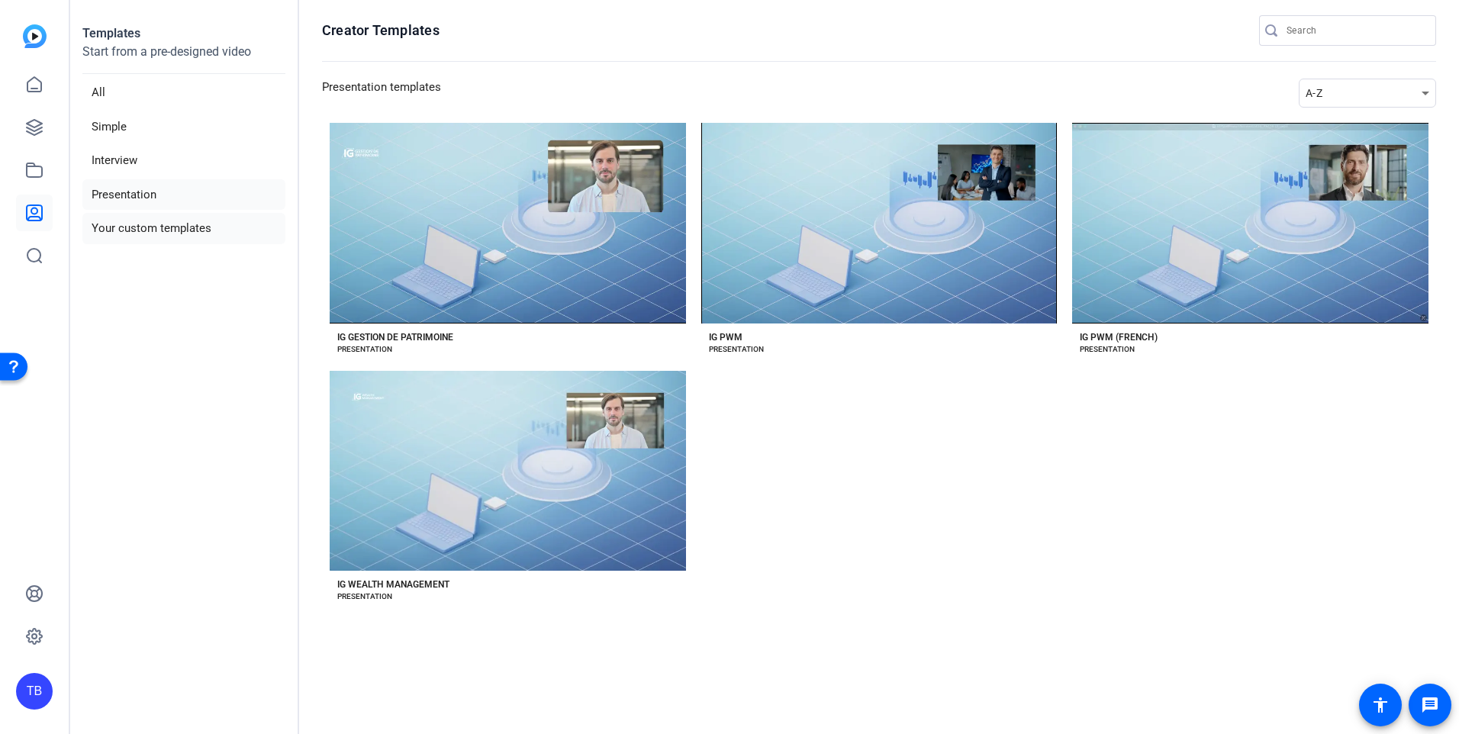
click at [127, 228] on li "Your custom templates" at bounding box center [183, 228] width 203 height 31
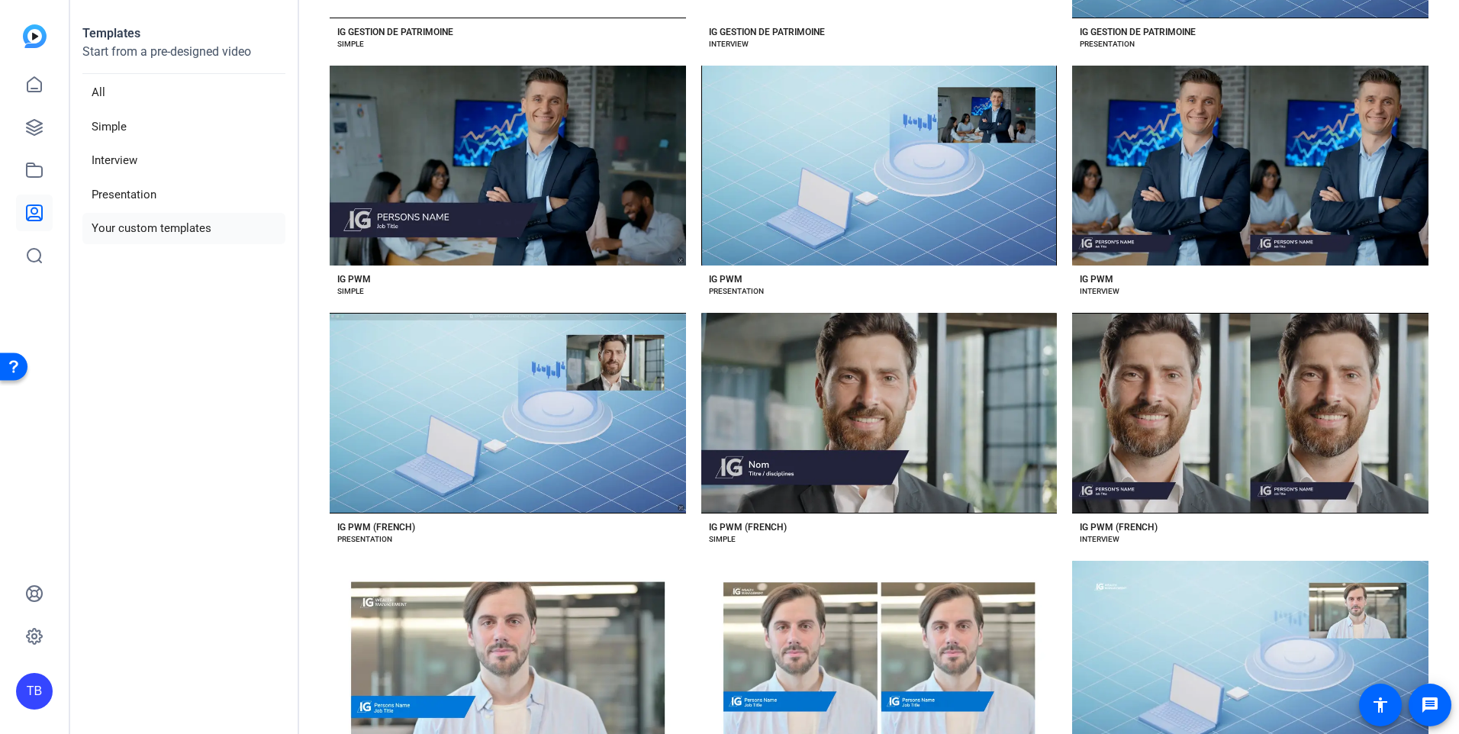
scroll to position [401, 0]
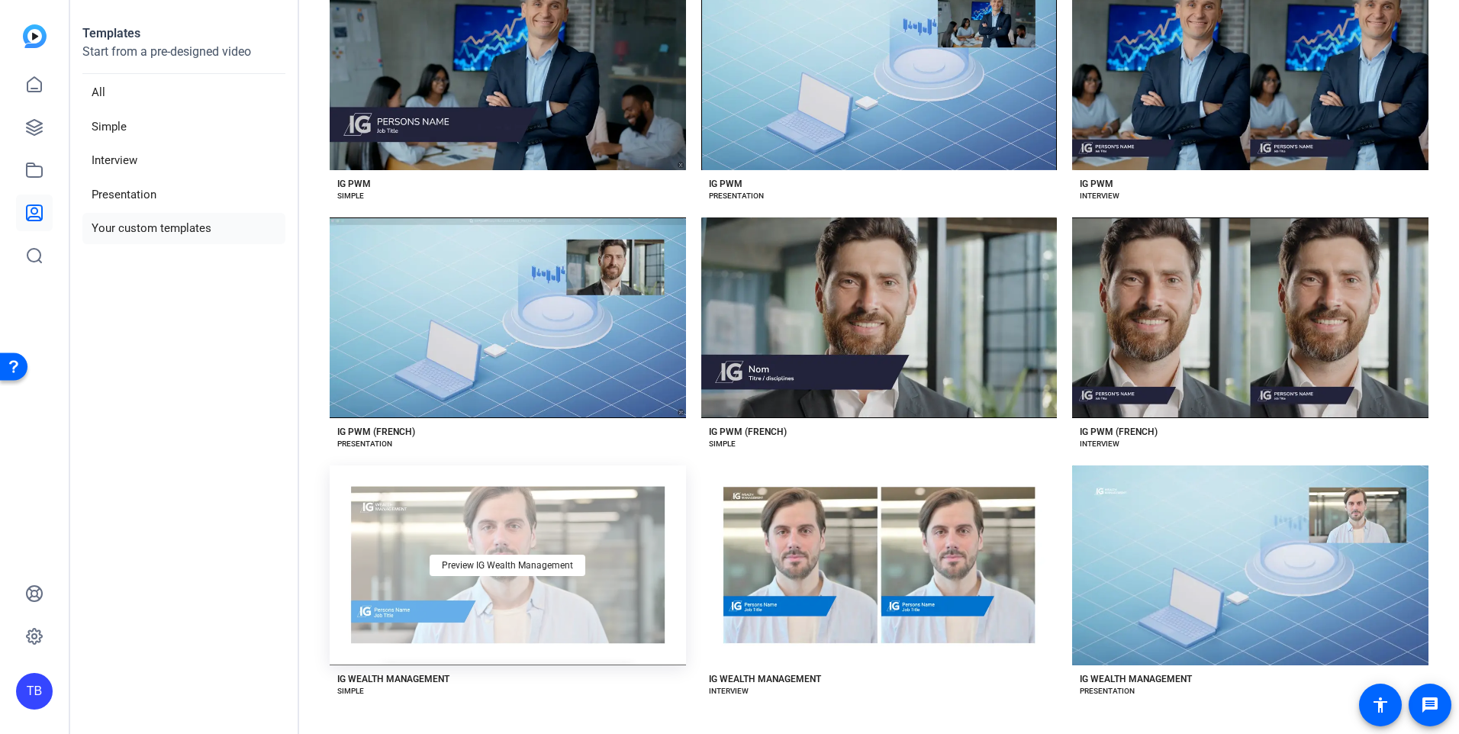
click at [565, 529] on div "Preview IG Wealth Management" at bounding box center [508, 565] width 356 height 201
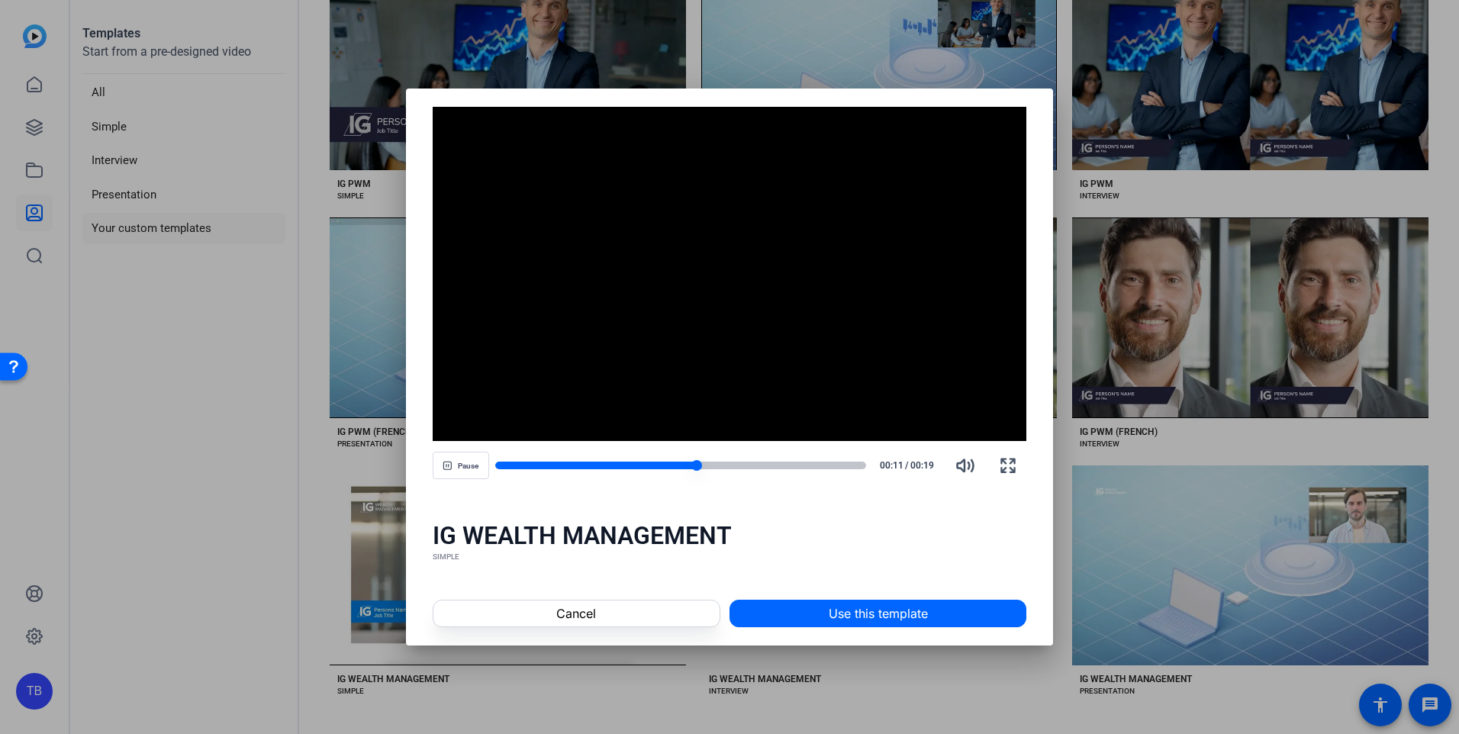
drag, startPoint x: 704, startPoint y: 465, endPoint x: 769, endPoint y: 465, distance: 64.8
click at [769, 465] on div at bounding box center [681, 466] width 372 height 8
click at [870, 608] on span "Use this template" at bounding box center [878, 613] width 99 height 18
